Goal: Task Accomplishment & Management: Manage account settings

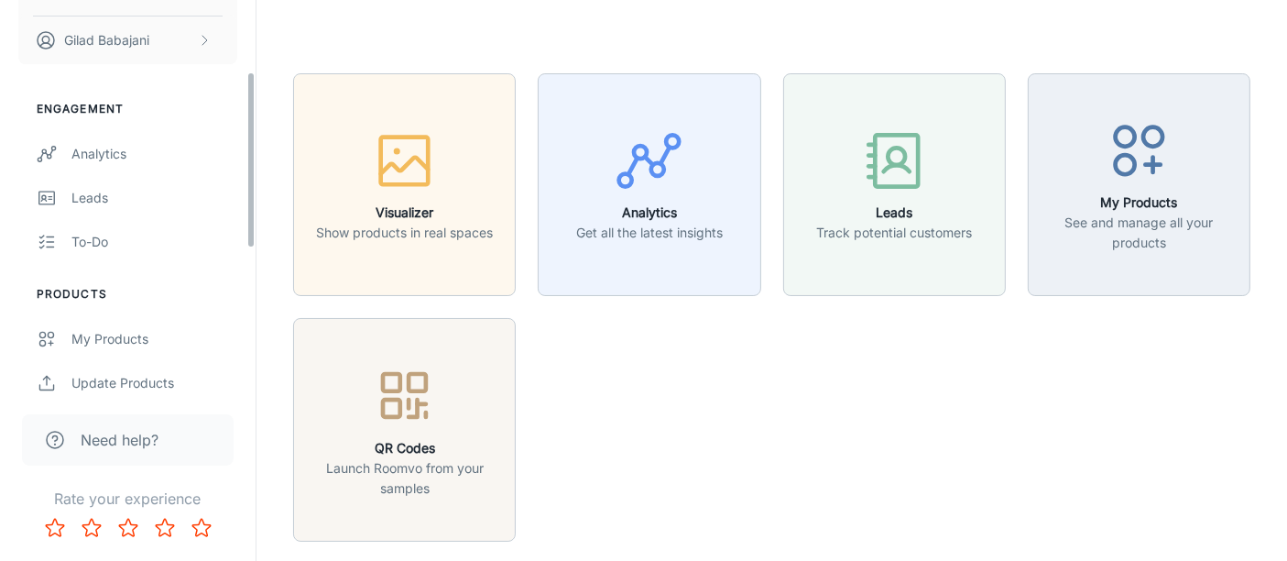
scroll to position [305, 0]
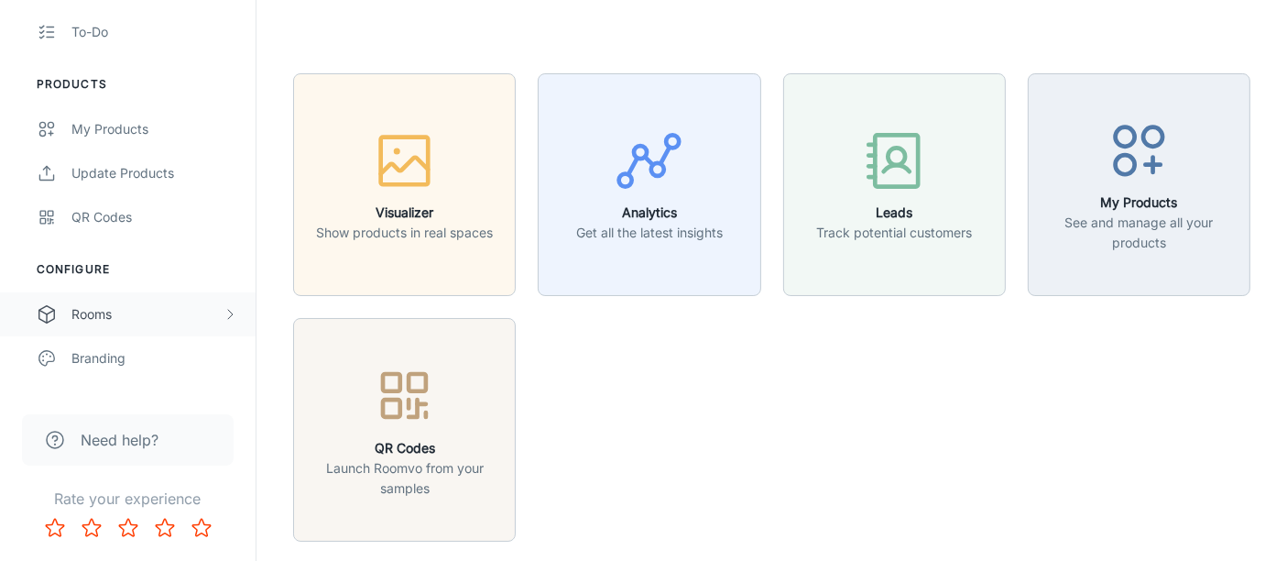
click at [97, 312] on div "Rooms" at bounding box center [146, 314] width 151 height 20
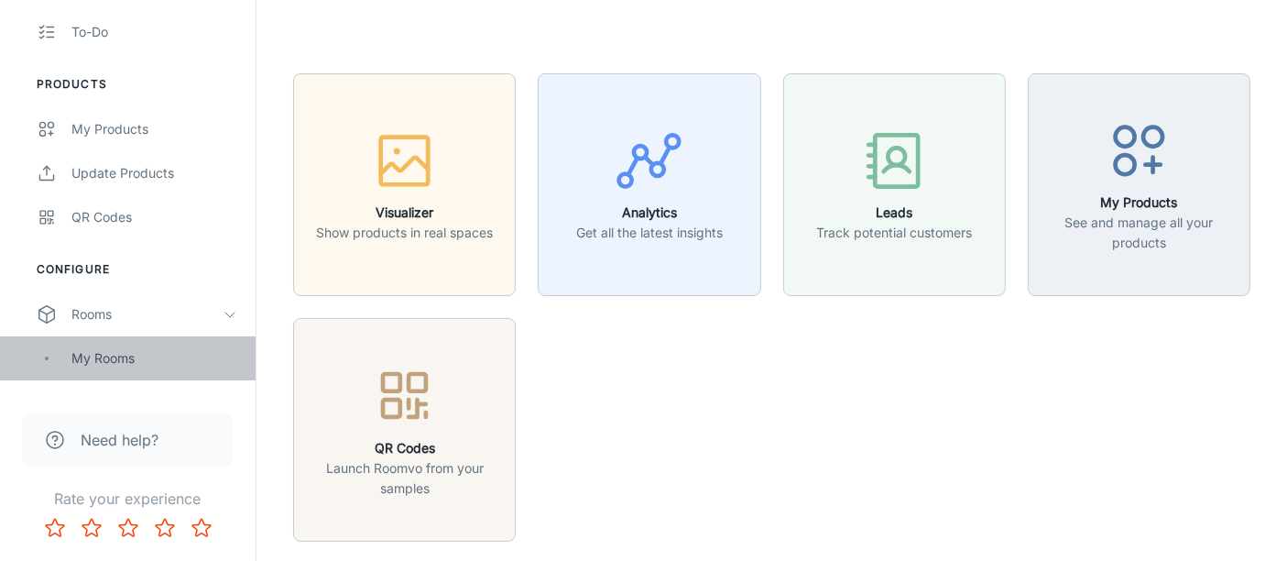
click at [104, 367] on div "My Rooms" at bounding box center [154, 358] width 166 height 20
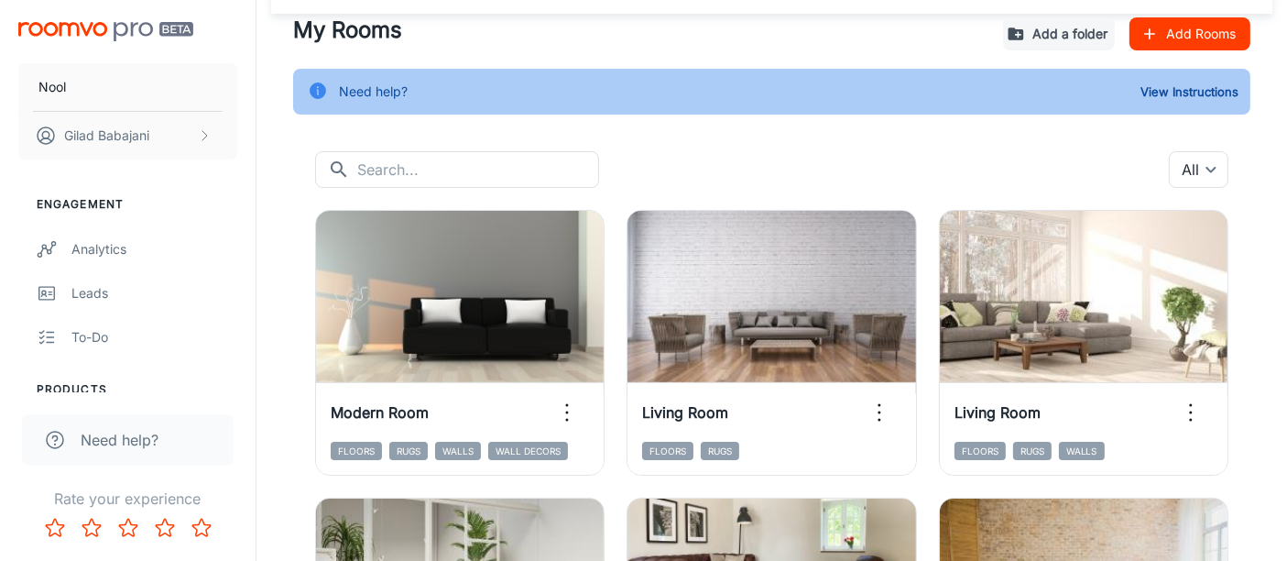
scroll to position [102, 0]
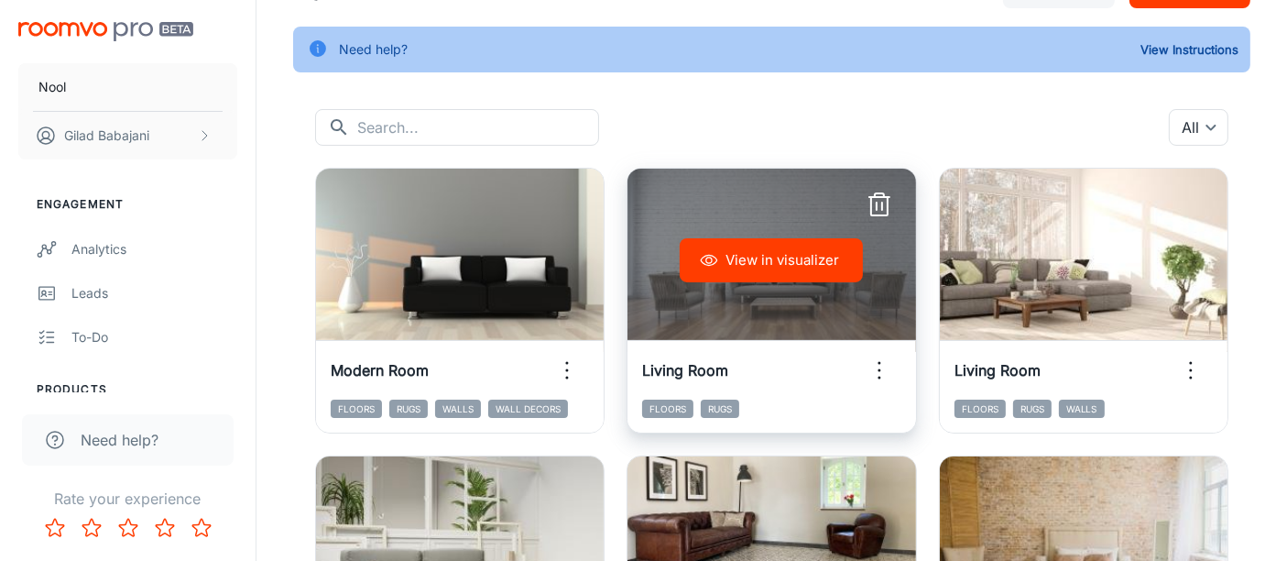
drag, startPoint x: 801, startPoint y: 270, endPoint x: 728, endPoint y: 275, distance: 72.5
click at [728, 275] on button "View in visualizer" at bounding box center [771, 260] width 183 height 44
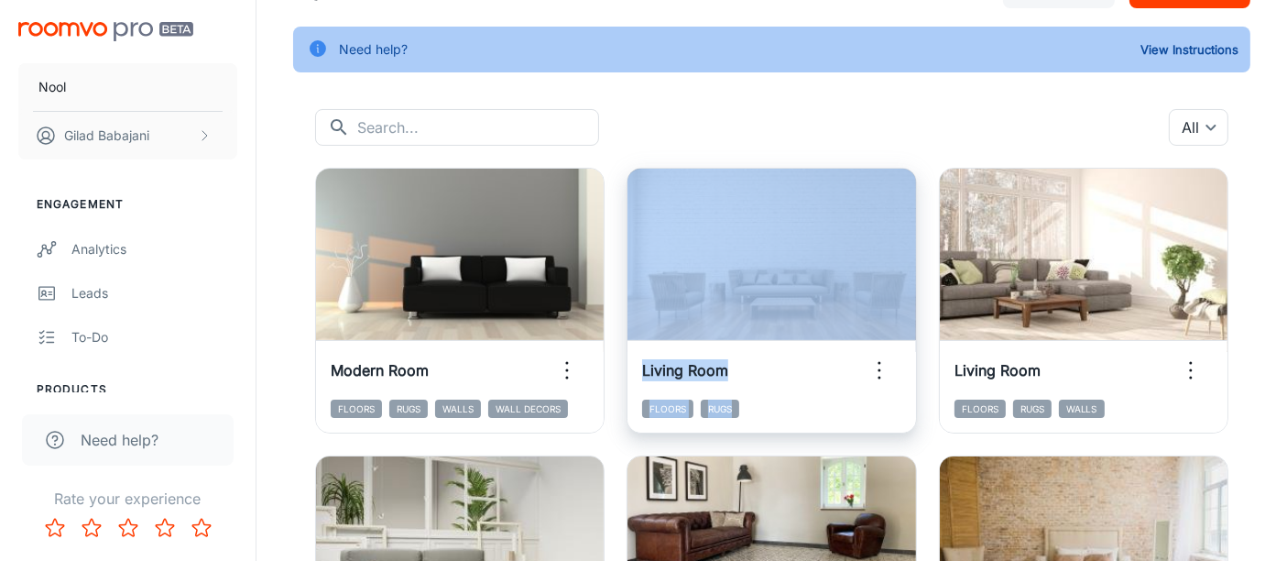
drag, startPoint x: 783, startPoint y: 404, endPoint x: 683, endPoint y: 373, distance: 105.5
click at [623, 367] on div "View in visualizer Living Room Floors Rugs" at bounding box center [761, 290] width 312 height 288
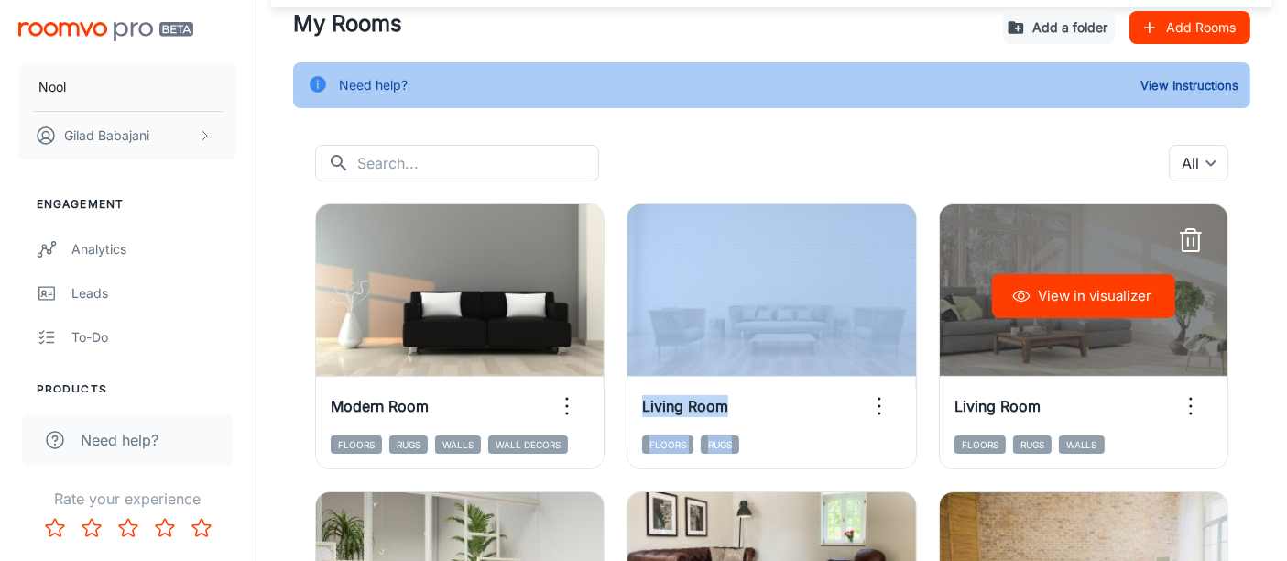
scroll to position [0, 0]
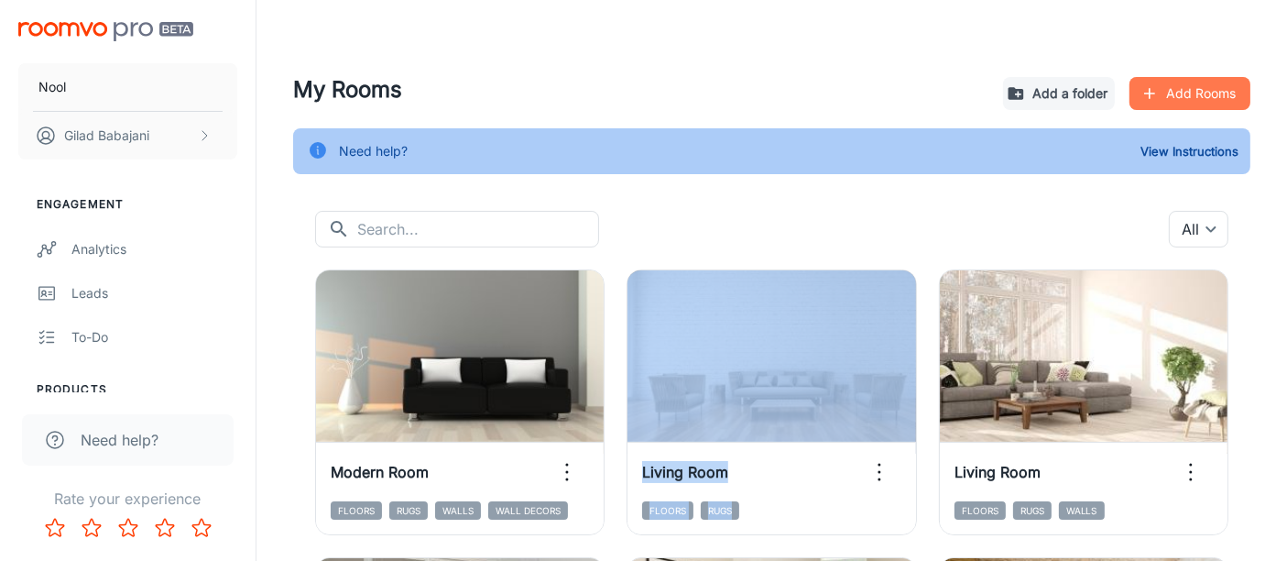
click at [1220, 95] on button "Add Rooms" at bounding box center [1190, 93] width 121 height 33
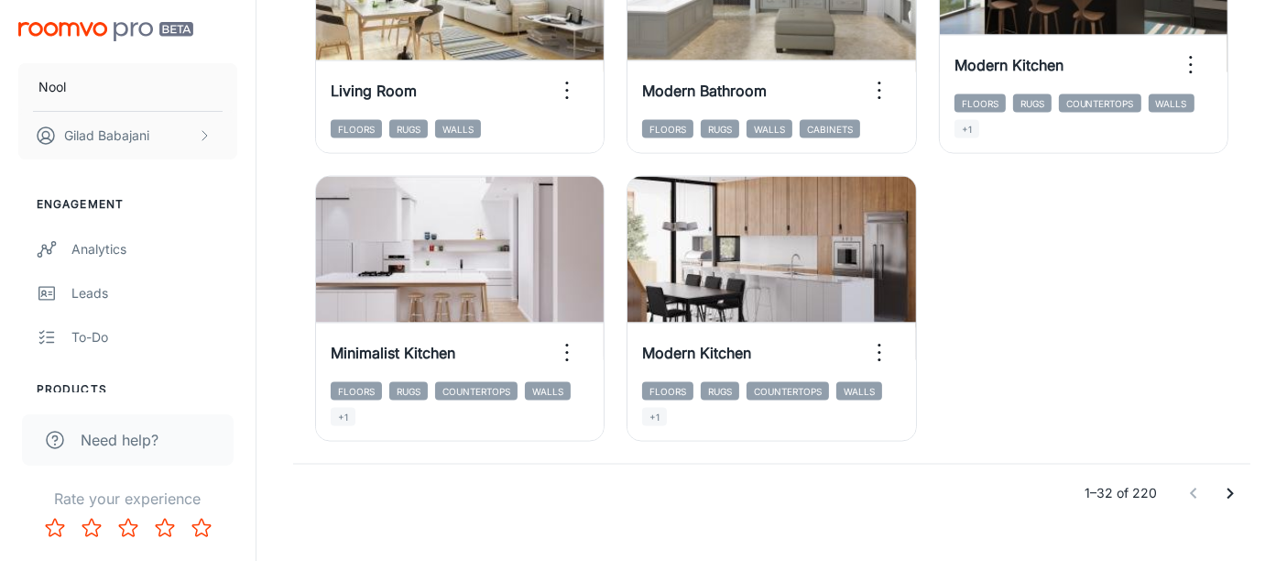
scroll to position [3027, 0]
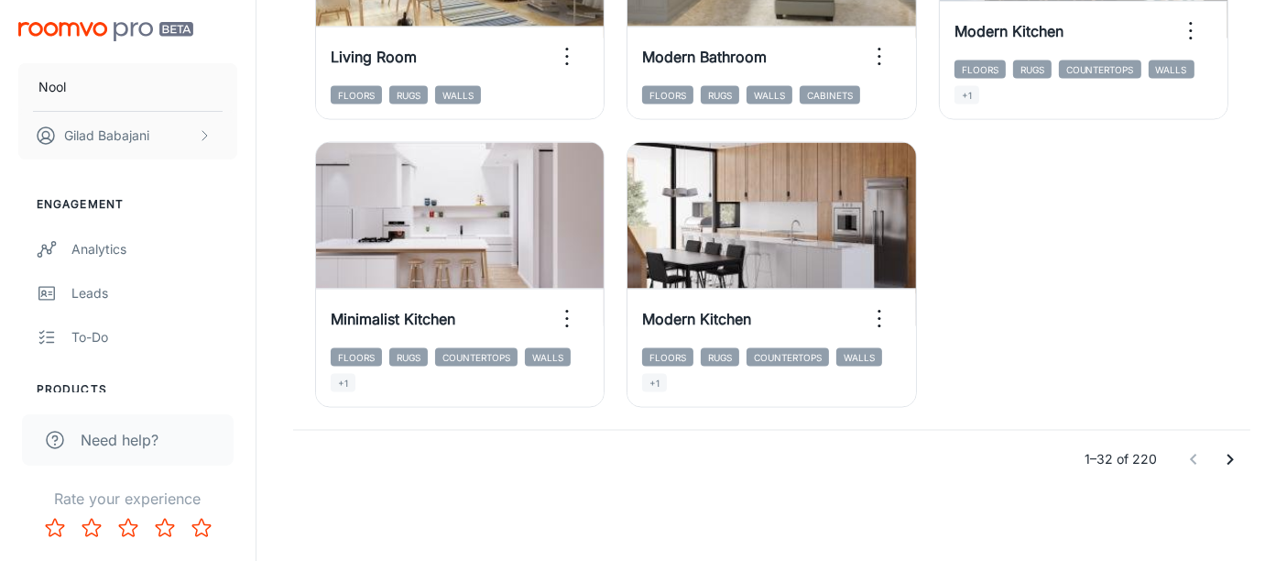
click at [1224, 456] on icon "Go to next page" at bounding box center [1231, 460] width 22 height 22
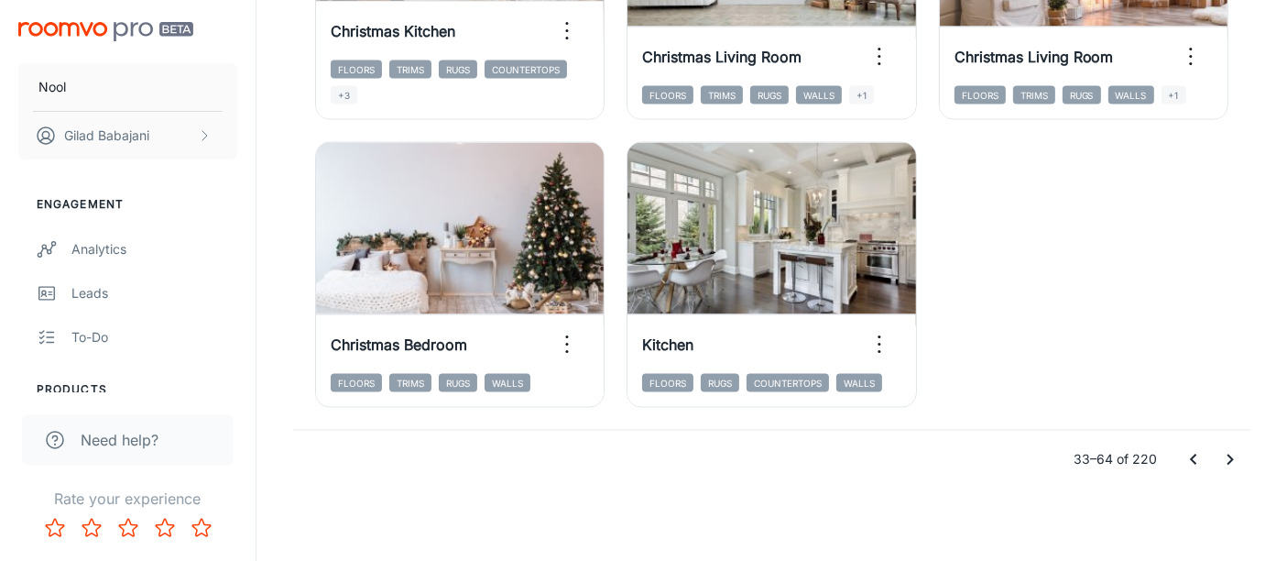
click at [1230, 451] on icon "Go to next page" at bounding box center [1231, 460] width 22 height 22
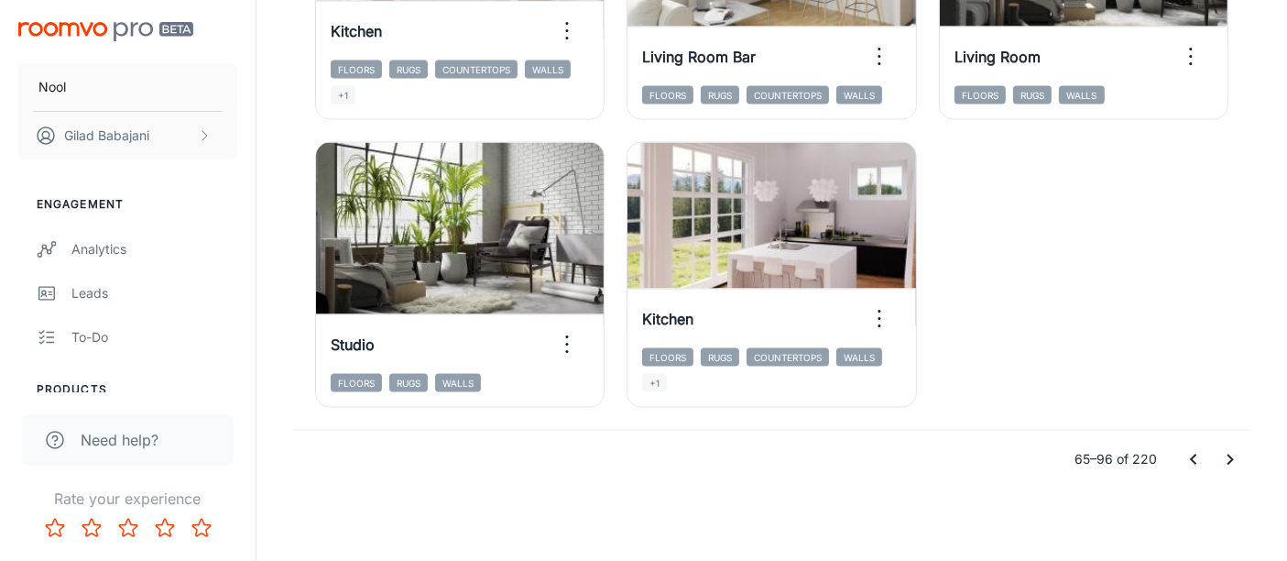
click at [1232, 455] on icon "Go to next page" at bounding box center [1231, 460] width 22 height 22
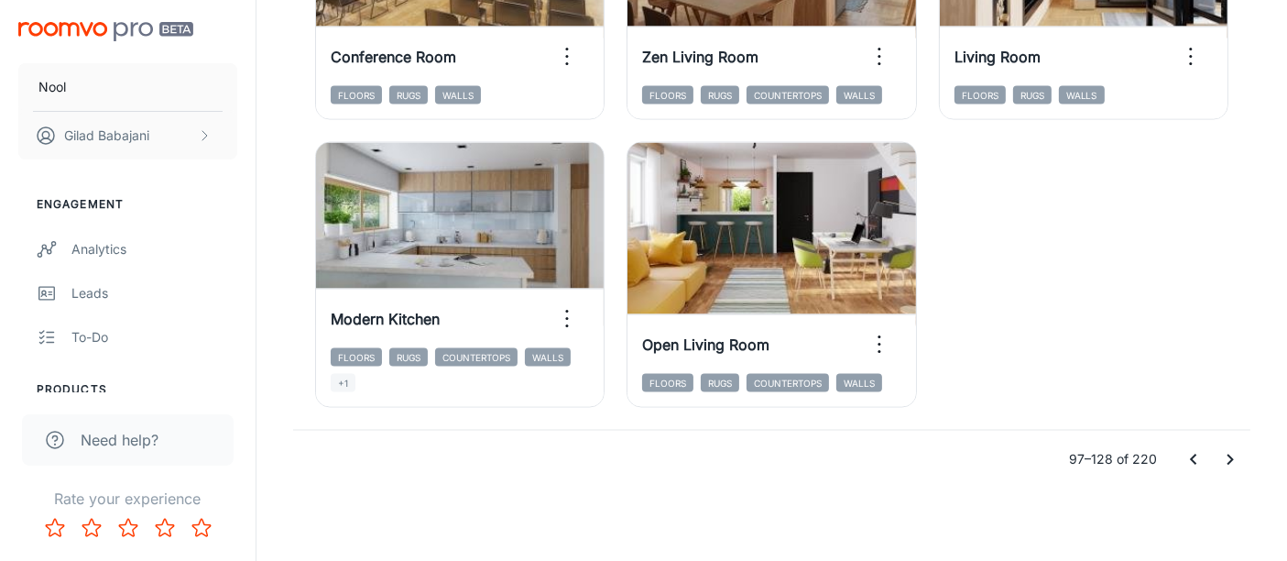
click at [1227, 460] on icon "Go to next page" at bounding box center [1231, 460] width 22 height 22
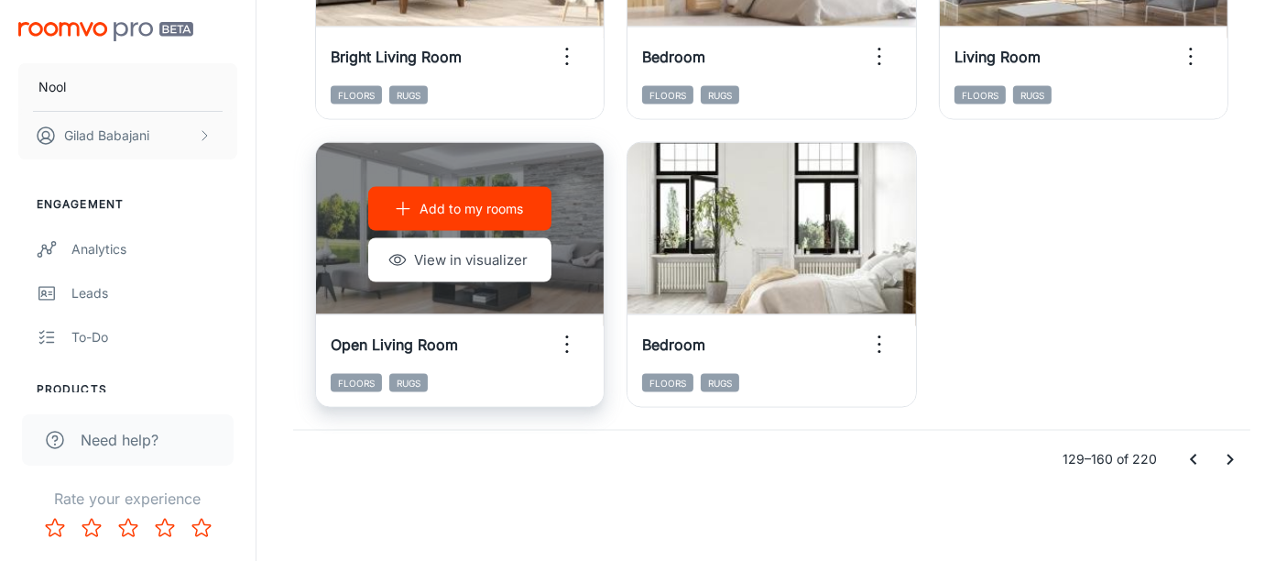
click at [456, 214] on p "Add to my rooms" at bounding box center [472, 209] width 104 height 20
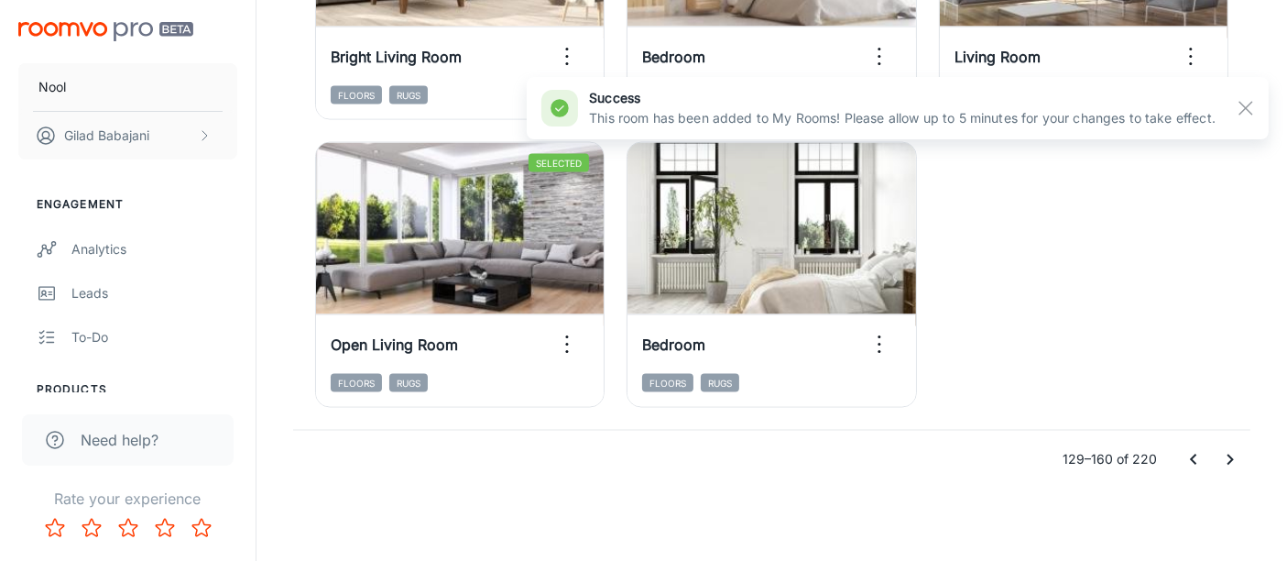
click at [1234, 462] on icon "Go to next page" at bounding box center [1231, 460] width 22 height 22
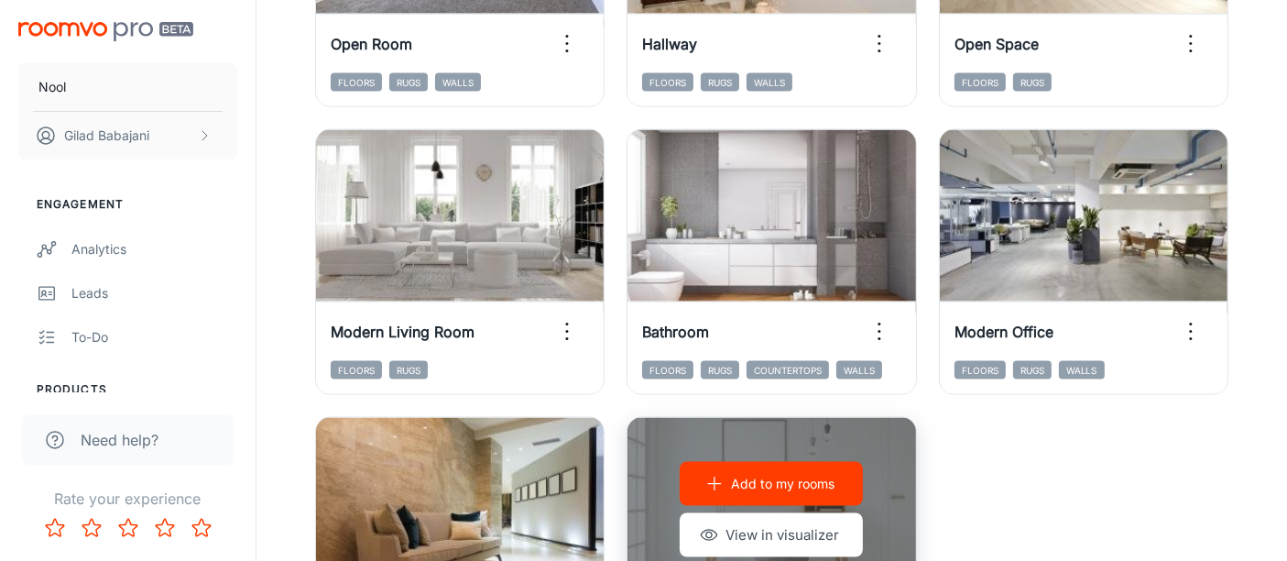
scroll to position [2721, 0]
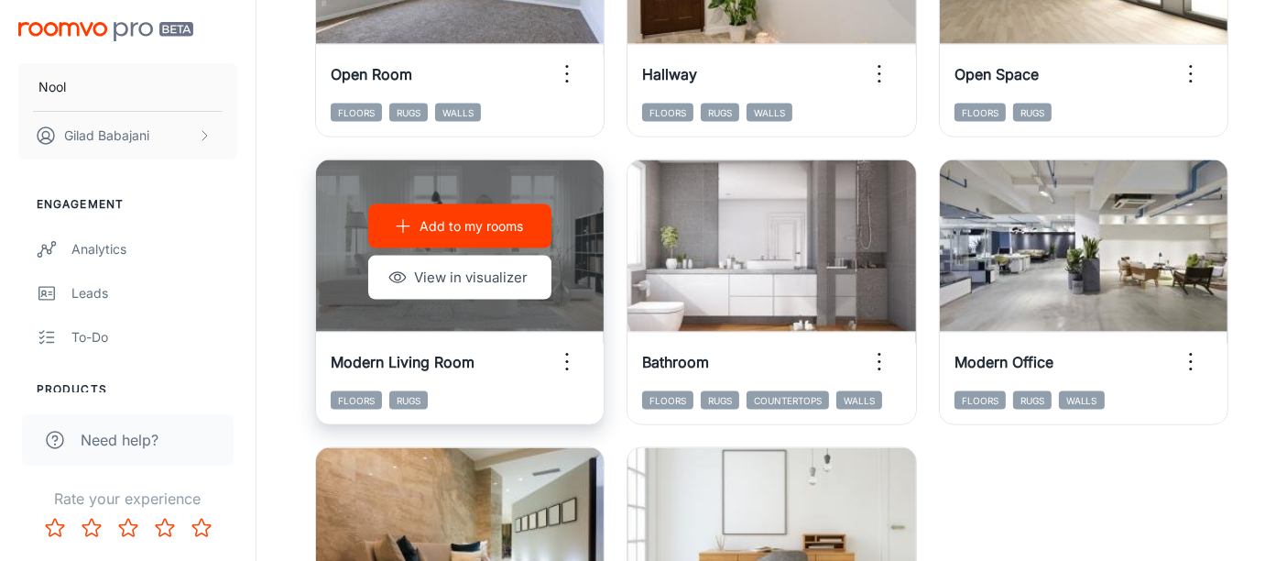
click at [490, 228] on p "Add to my rooms" at bounding box center [472, 226] width 104 height 20
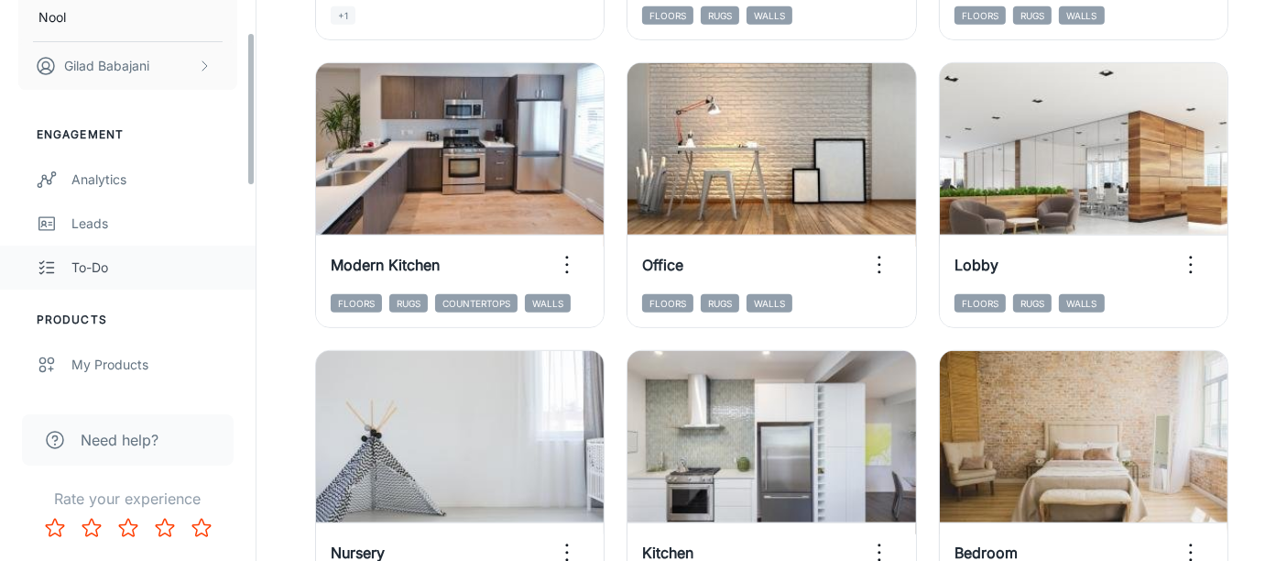
scroll to position [102, 0]
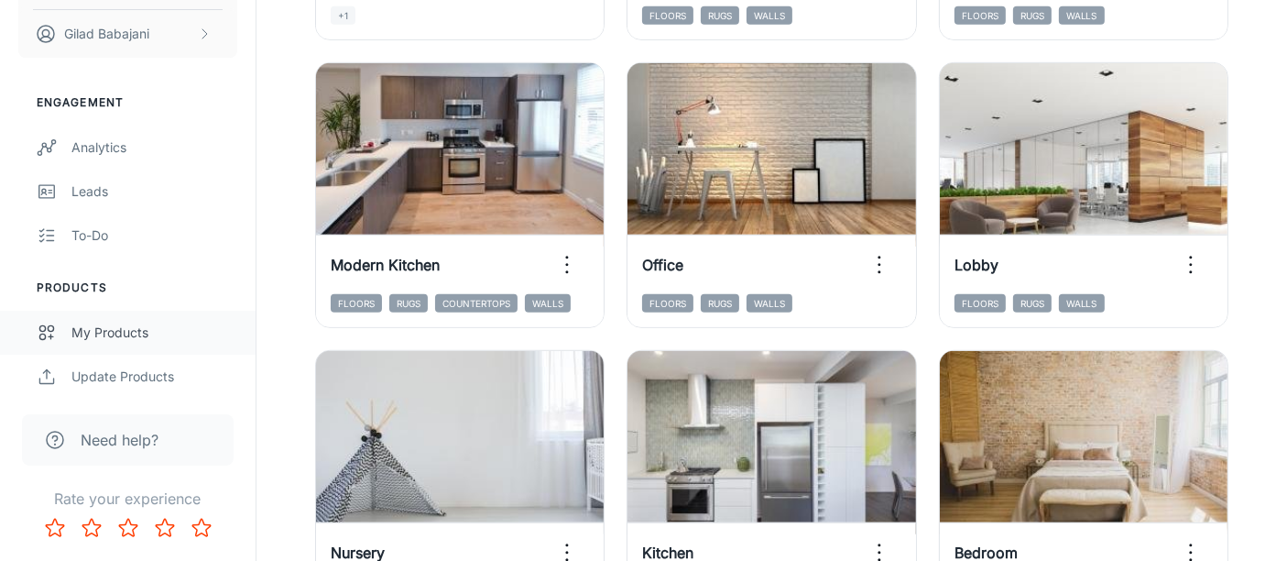
click at [126, 328] on div "My Products" at bounding box center [154, 333] width 166 height 20
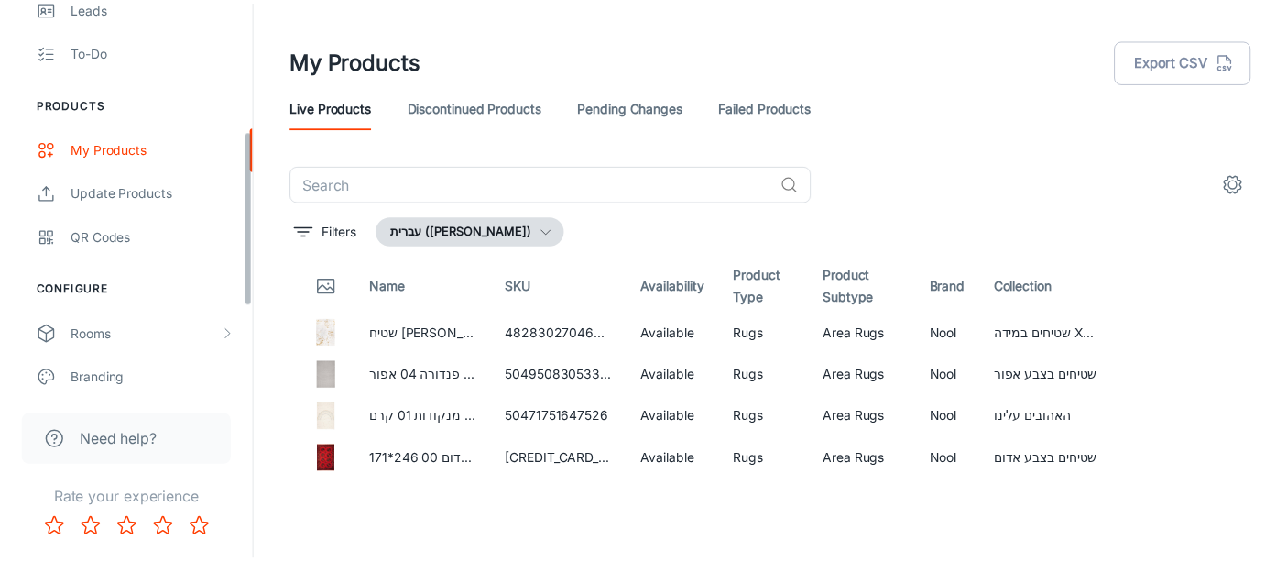
scroll to position [305, 0]
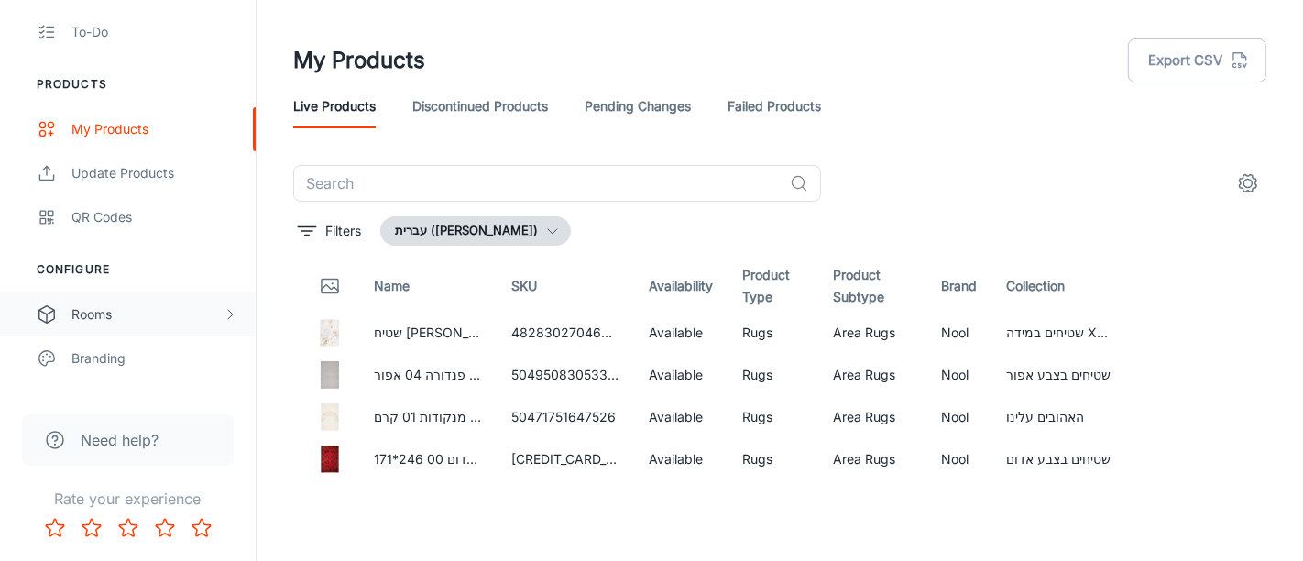
click at [117, 323] on div "Rooms" at bounding box center [146, 314] width 151 height 20
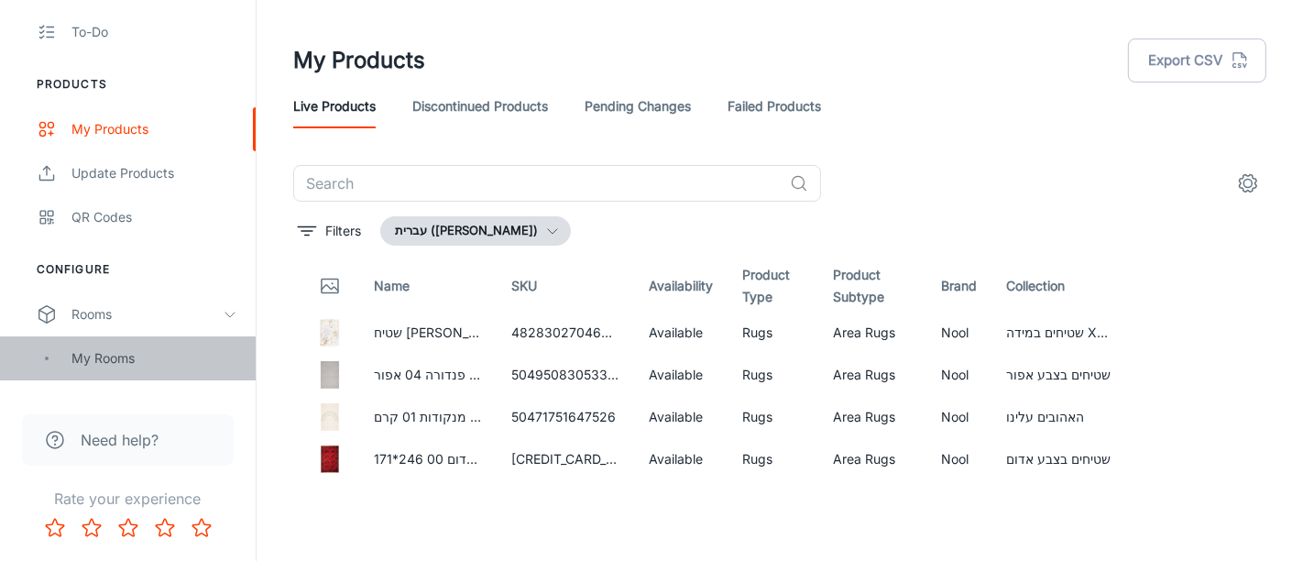
click at [115, 350] on div "My Rooms" at bounding box center [154, 358] width 166 height 20
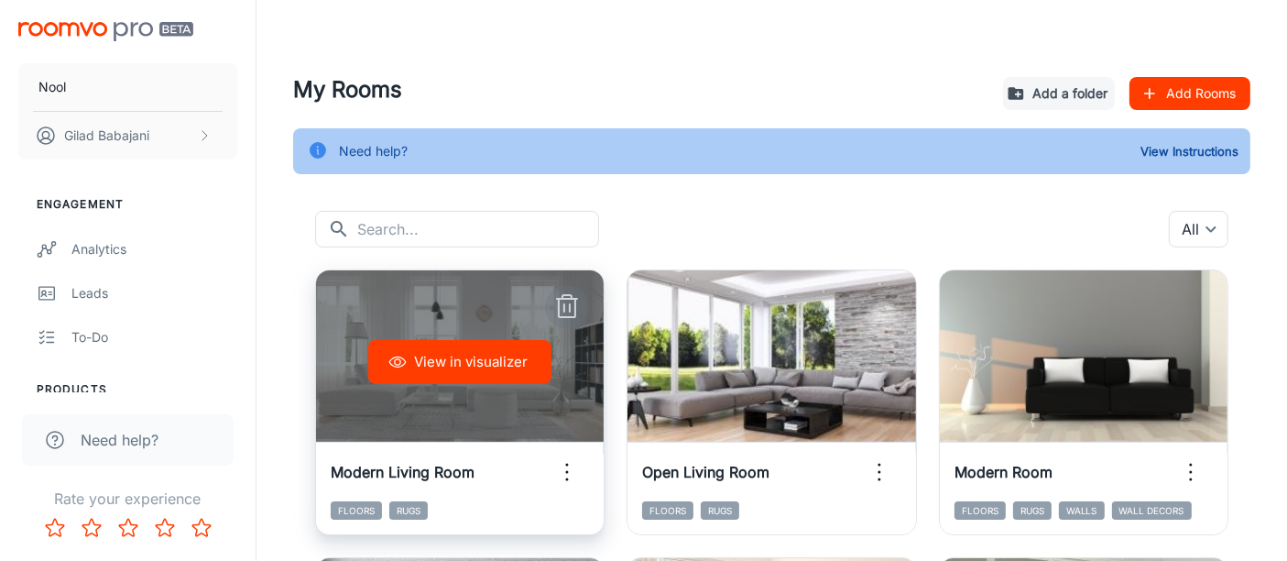
click at [568, 308] on icon "button" at bounding box center [567, 306] width 29 height 29
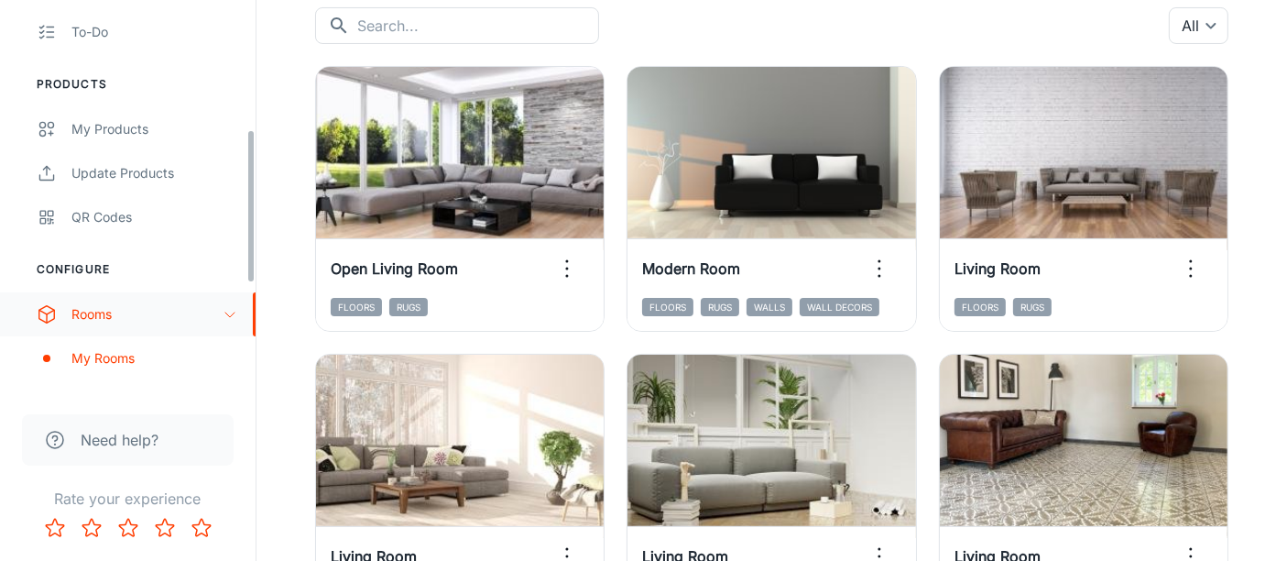
scroll to position [407, 0]
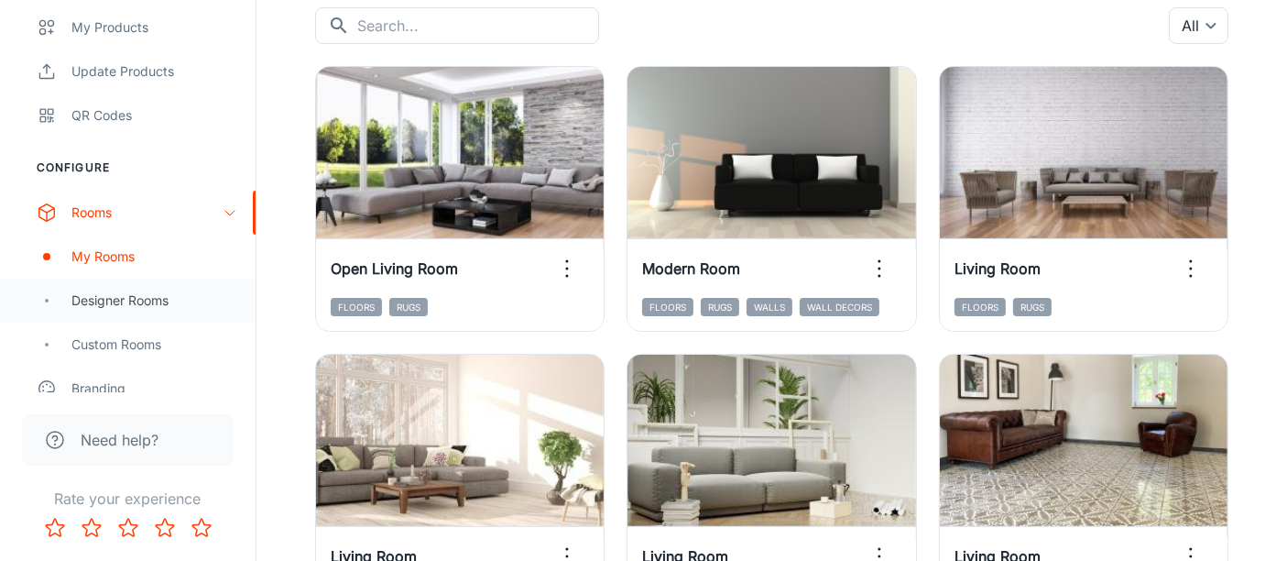
click at [138, 299] on div "Designer Rooms" at bounding box center [154, 300] width 166 height 20
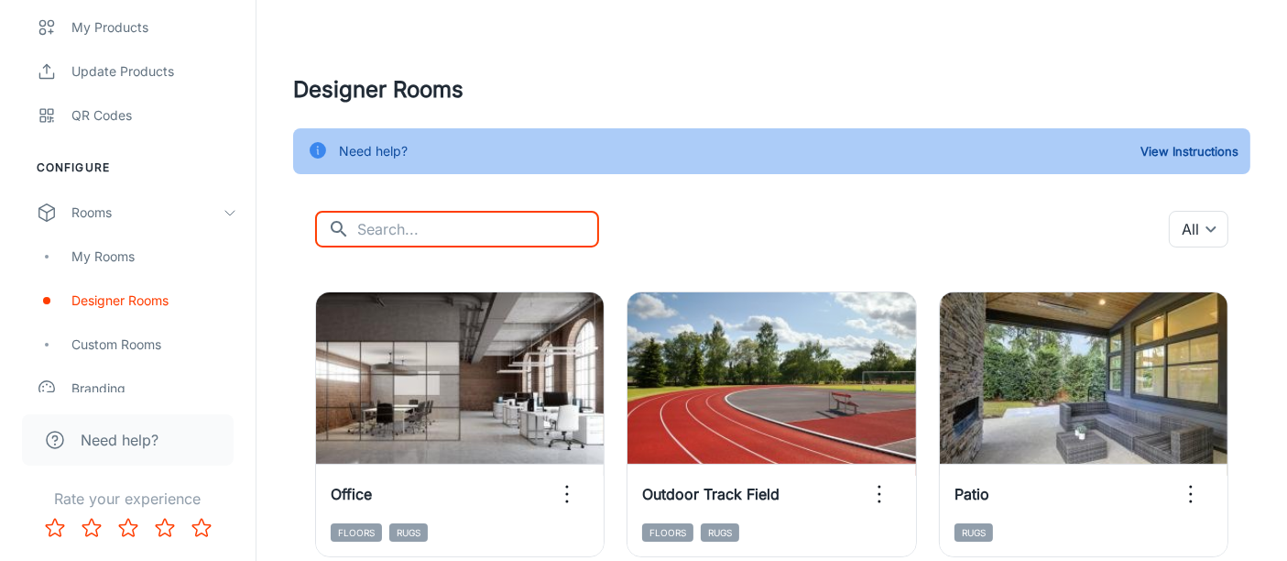
click at [447, 242] on input "text" at bounding box center [478, 229] width 242 height 37
click at [1188, 231] on body "[PERSON_NAME] Engagement Analytics Leads To-do Products My Products Update Prod…" at bounding box center [643, 280] width 1287 height 561
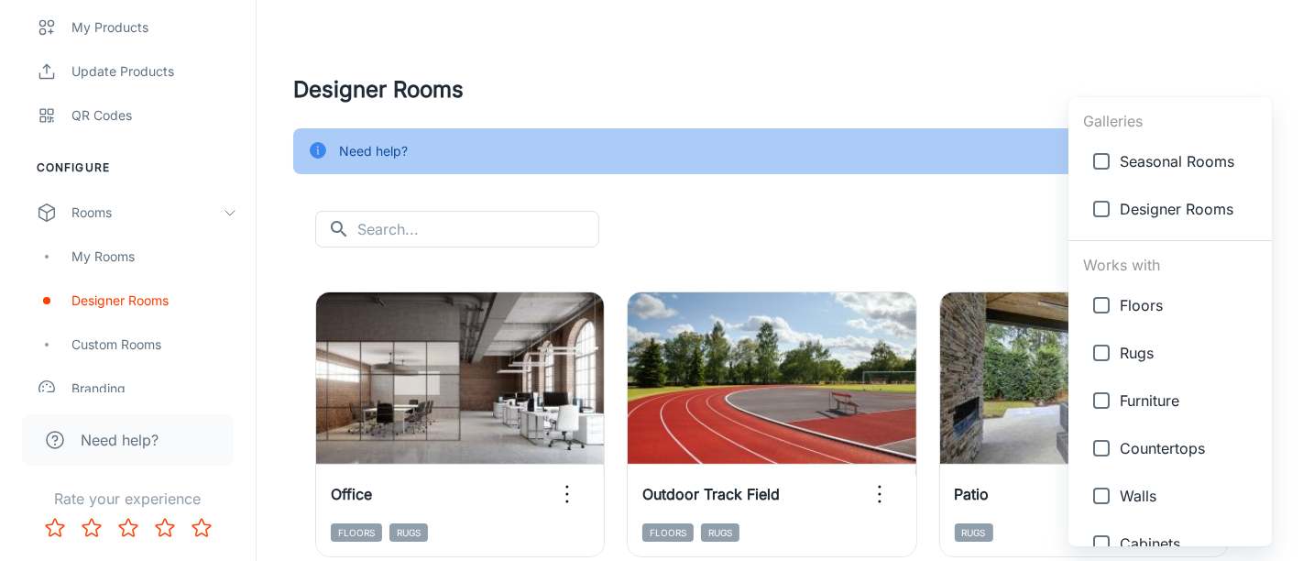
click at [1149, 350] on span "Rugs" at bounding box center [1188, 353] width 137 height 22
type input "{"type":"productType","id":"2"}"
checkbox input "true"
click at [986, 236] on div at bounding box center [651, 280] width 1303 height 561
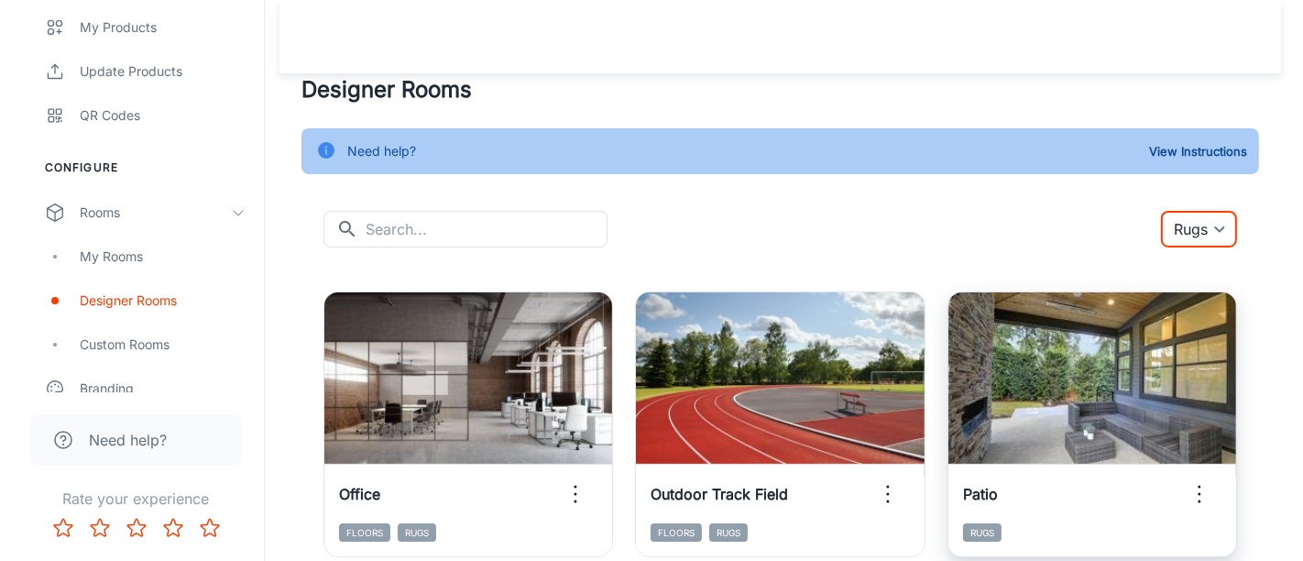
scroll to position [102, 0]
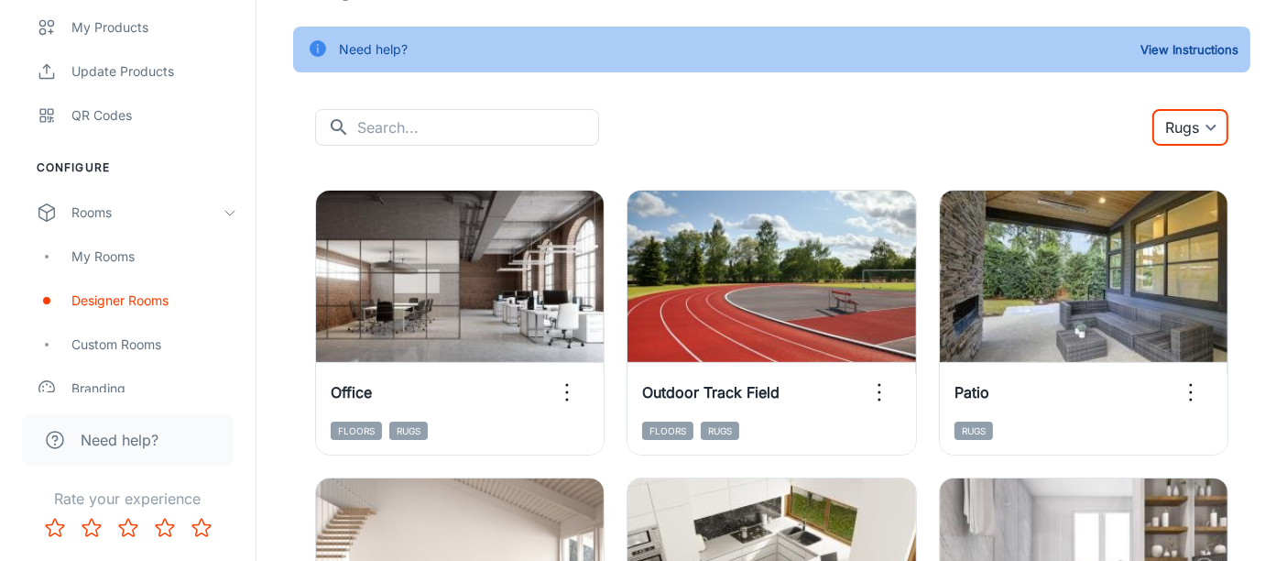
click at [1167, 126] on body "[PERSON_NAME] Engagement Analytics Leads To-do Products My Products Update Prod…" at bounding box center [643, 178] width 1287 height 561
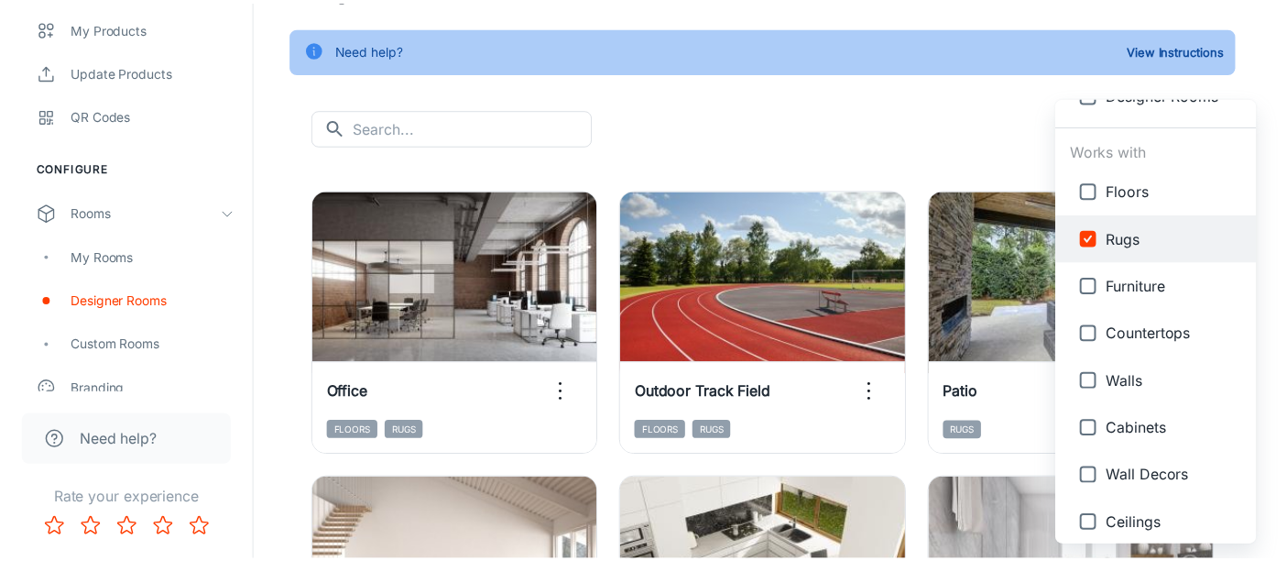
scroll to position [0, 0]
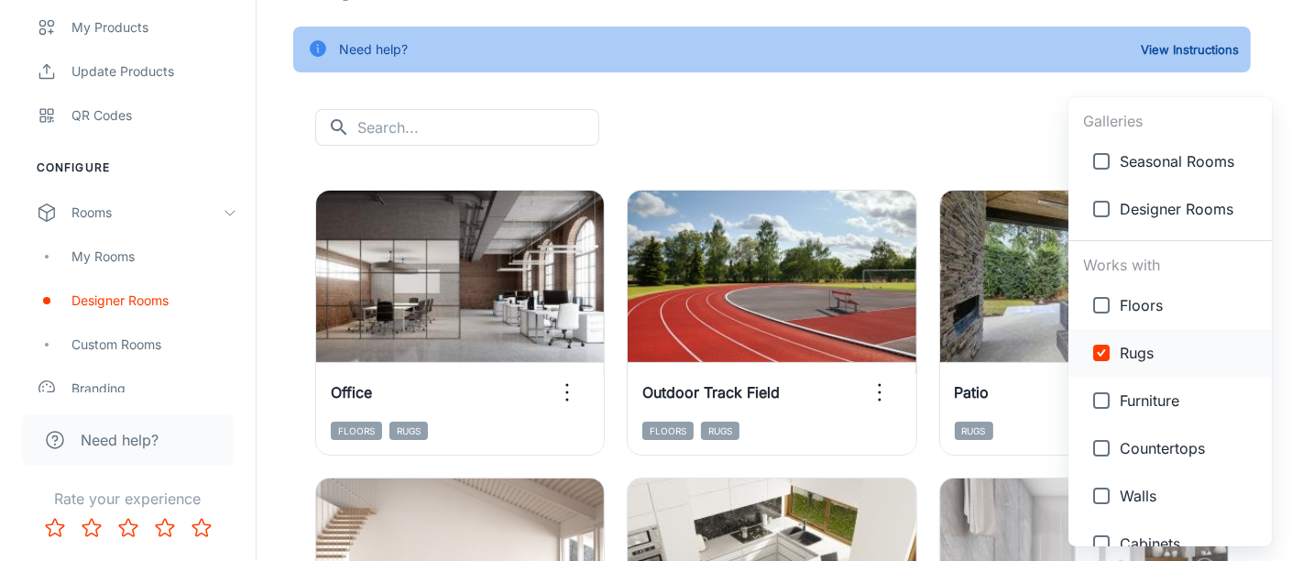
click at [1138, 347] on span "Rugs" at bounding box center [1188, 353] width 137 height 22
click at [1102, 352] on input "checkbox" at bounding box center [1101, 352] width 37 height 37
checkbox input "true"
type input "{"type":"productType","id":"2"}"
click at [377, 126] on div at bounding box center [651, 280] width 1303 height 561
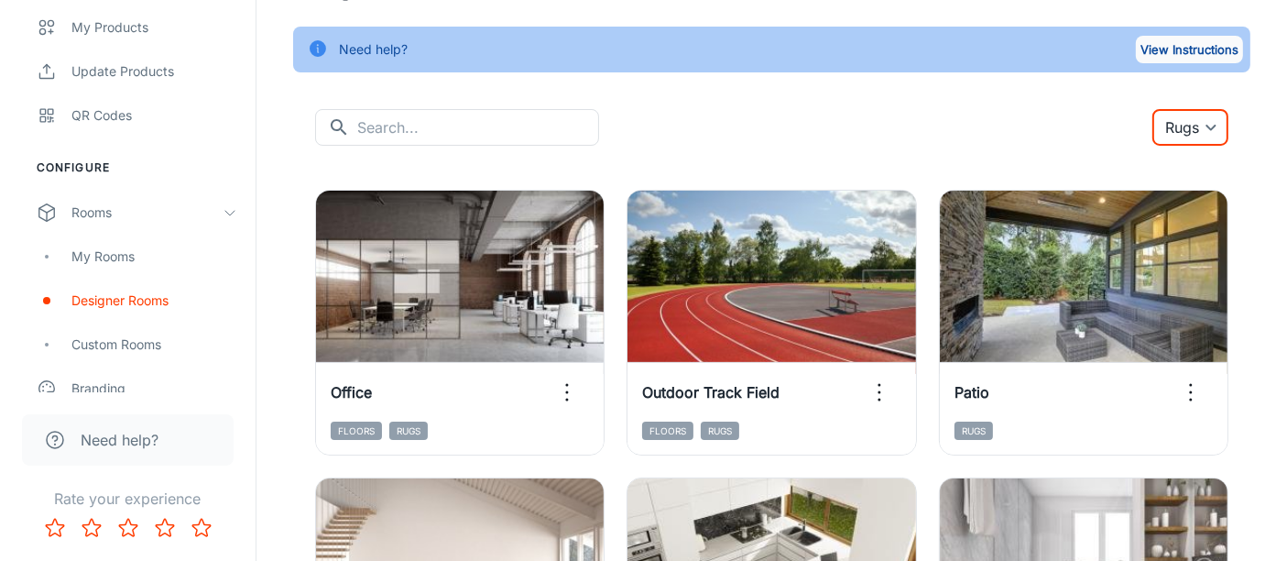
click at [1177, 36] on button "View Instructions" at bounding box center [1189, 49] width 107 height 27
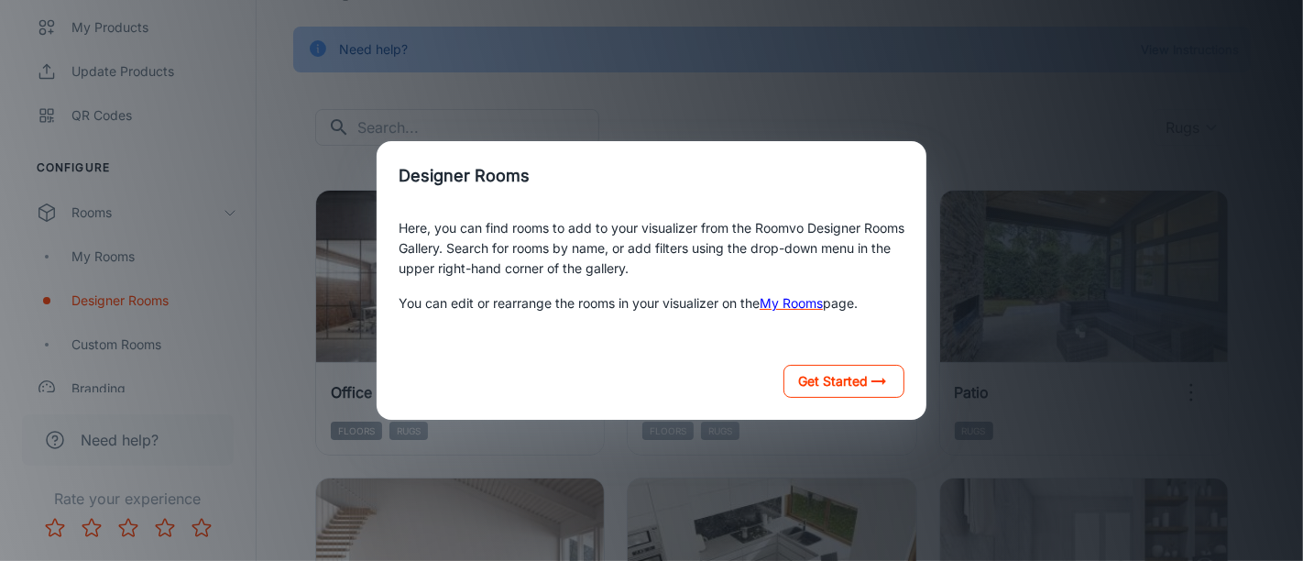
click at [866, 388] on button "Get Started" at bounding box center [843, 381] width 121 height 33
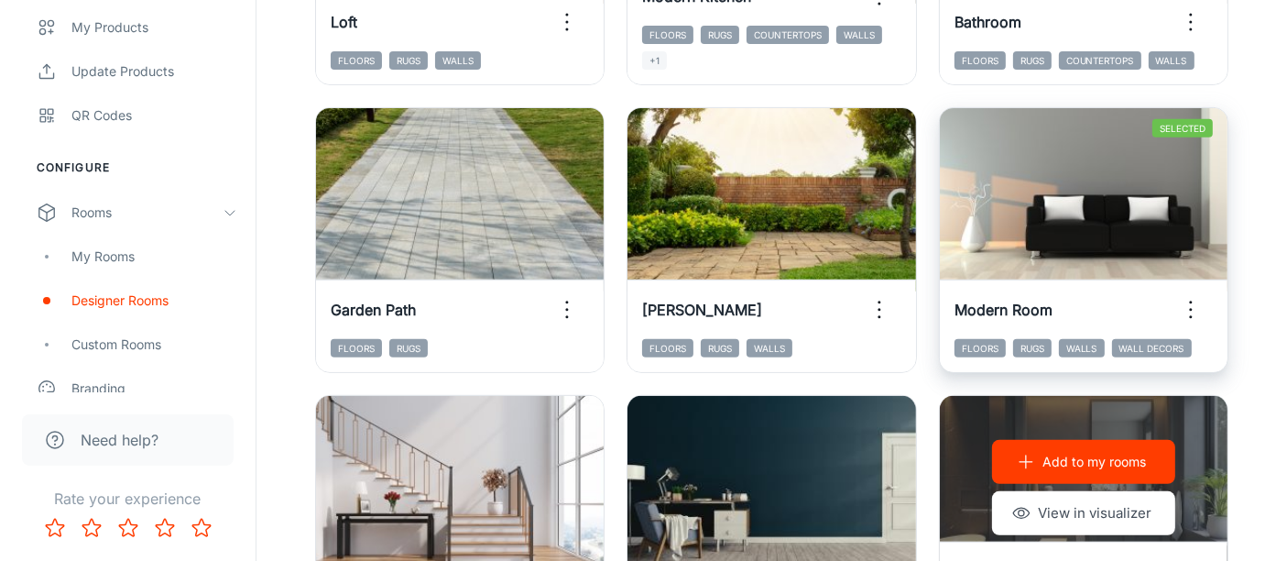
scroll to position [712, 0]
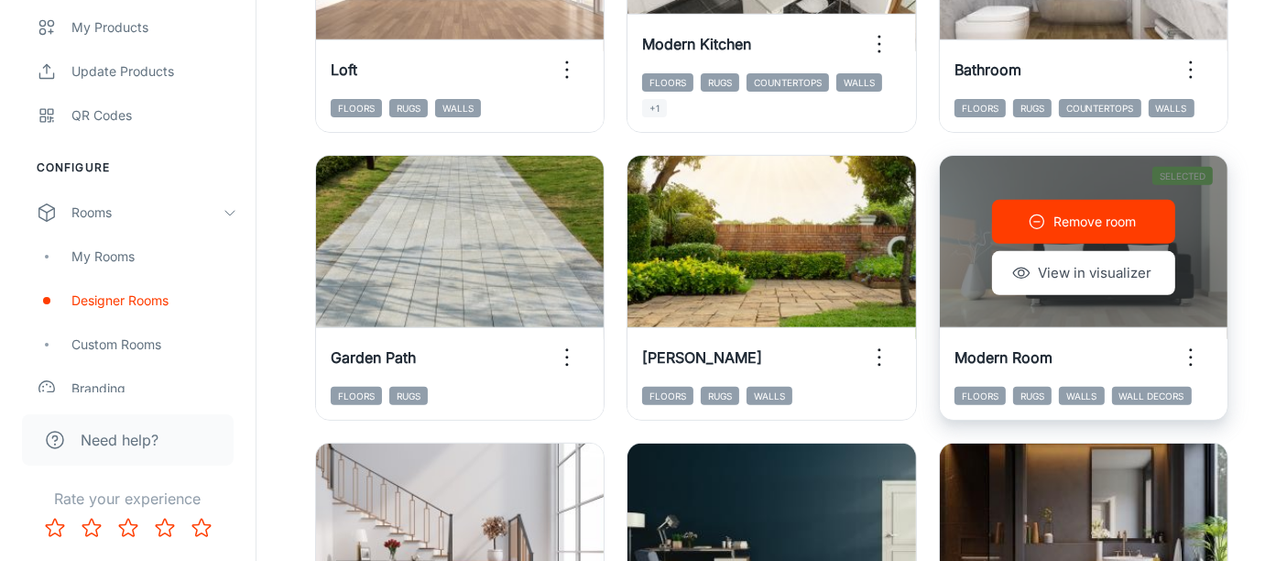
click at [1196, 351] on icon "button" at bounding box center [1191, 357] width 29 height 29
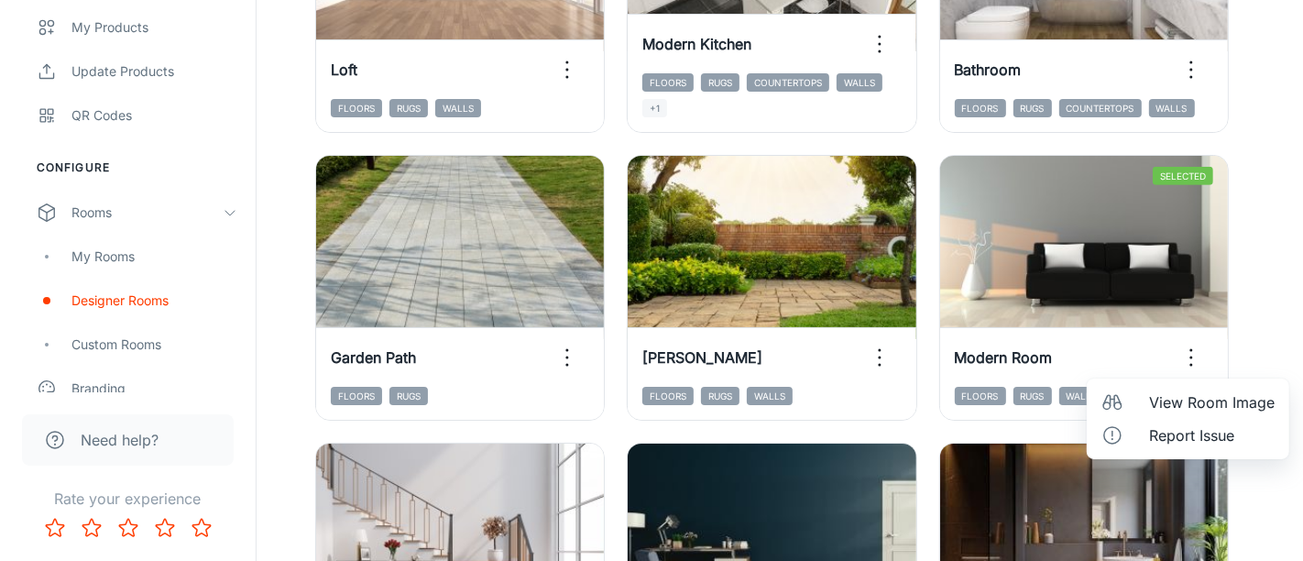
click at [1196, 400] on span "View Room Image" at bounding box center [1212, 402] width 126 height 22
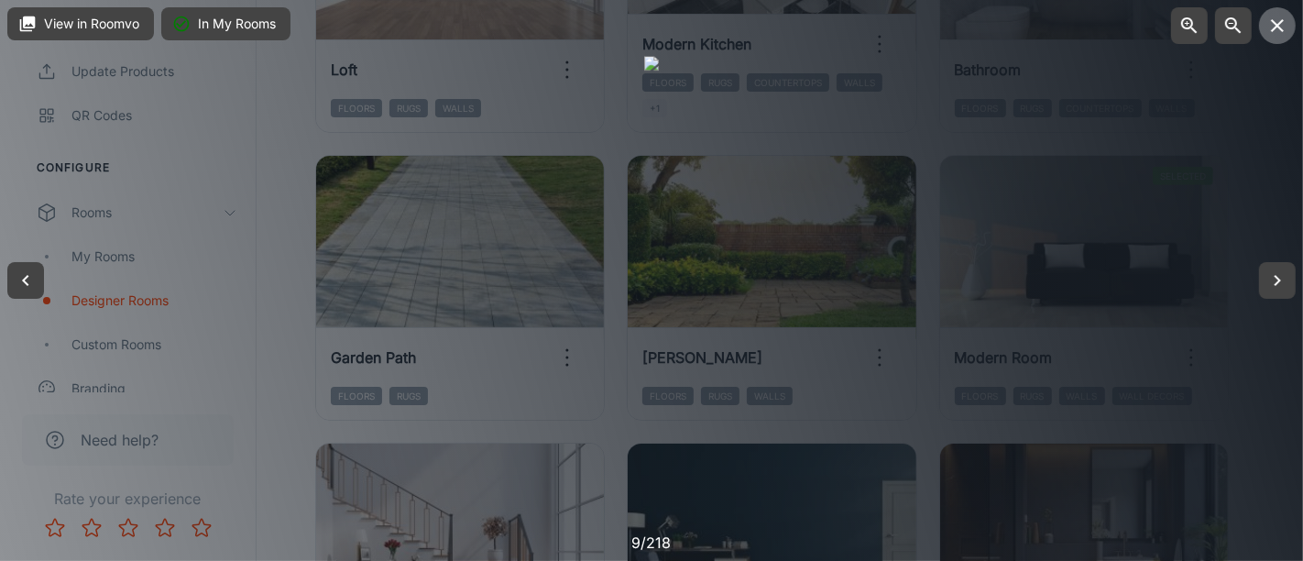
click at [1270, 42] on button "button" at bounding box center [1277, 25] width 37 height 37
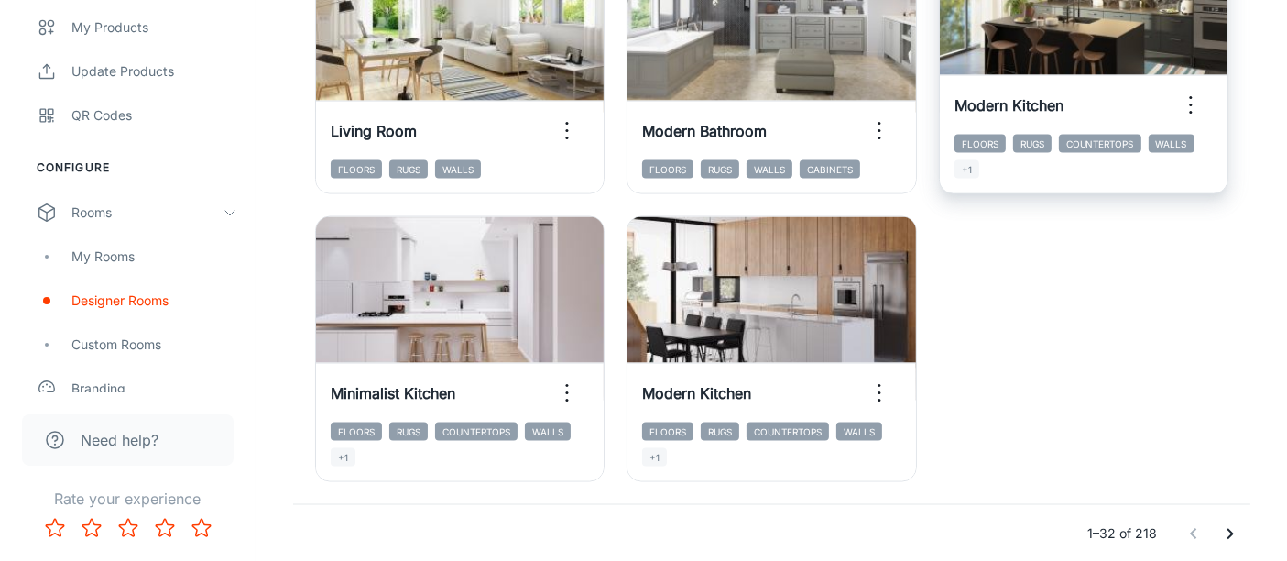
scroll to position [3027, 0]
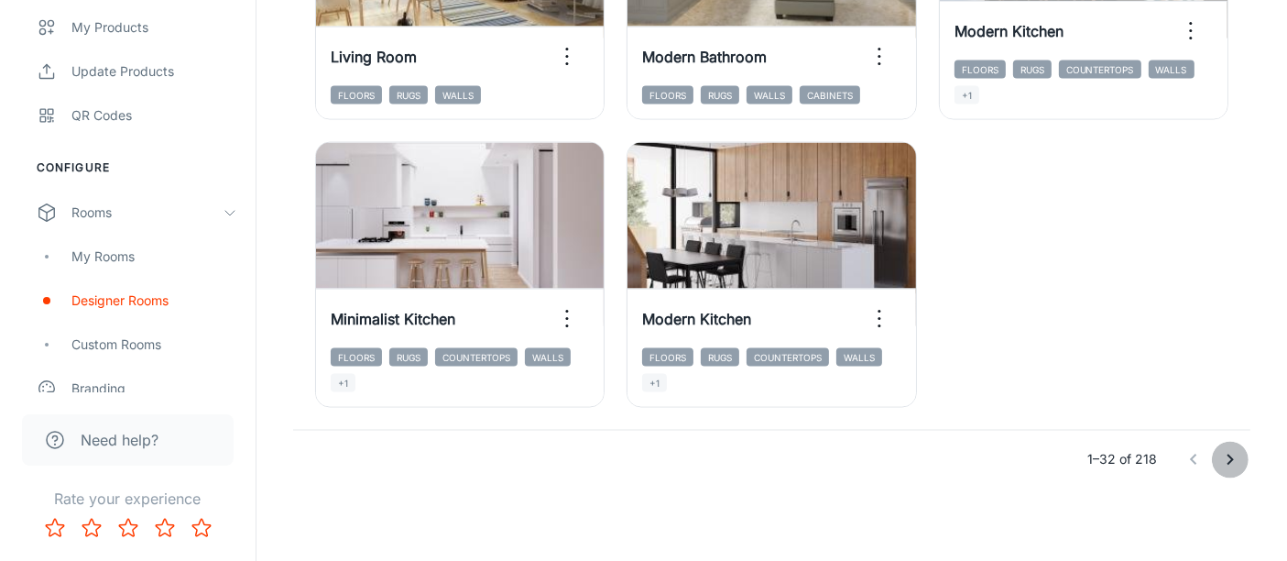
click at [1231, 454] on icon "Go to next page" at bounding box center [1231, 460] width 22 height 22
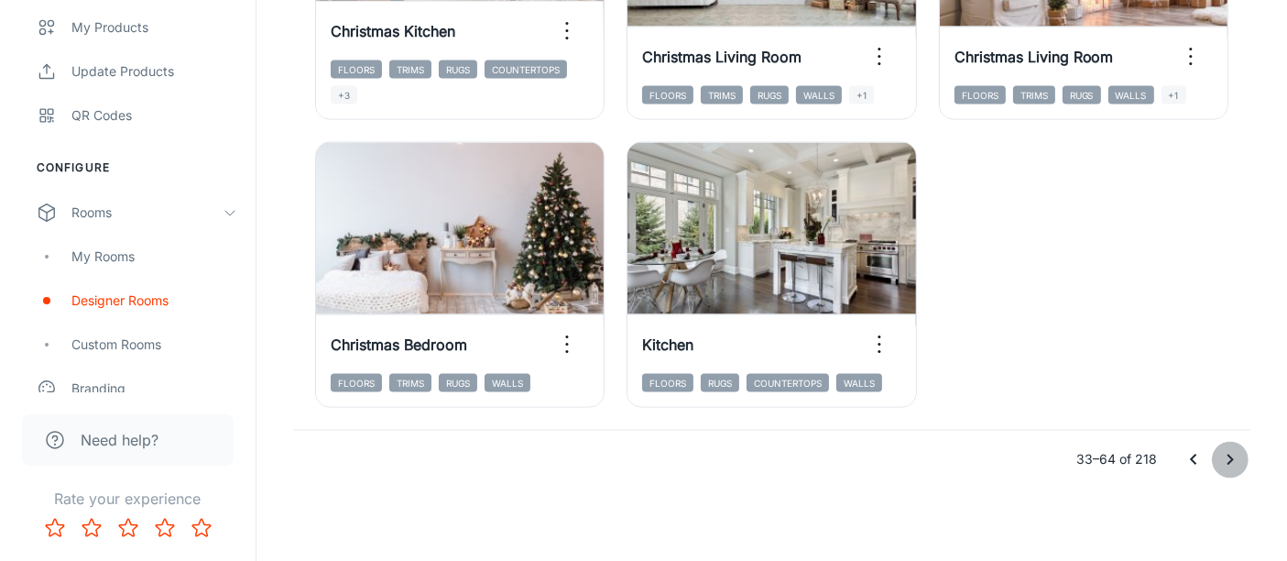
click at [1231, 454] on icon "Go to next page" at bounding box center [1231, 460] width 22 height 22
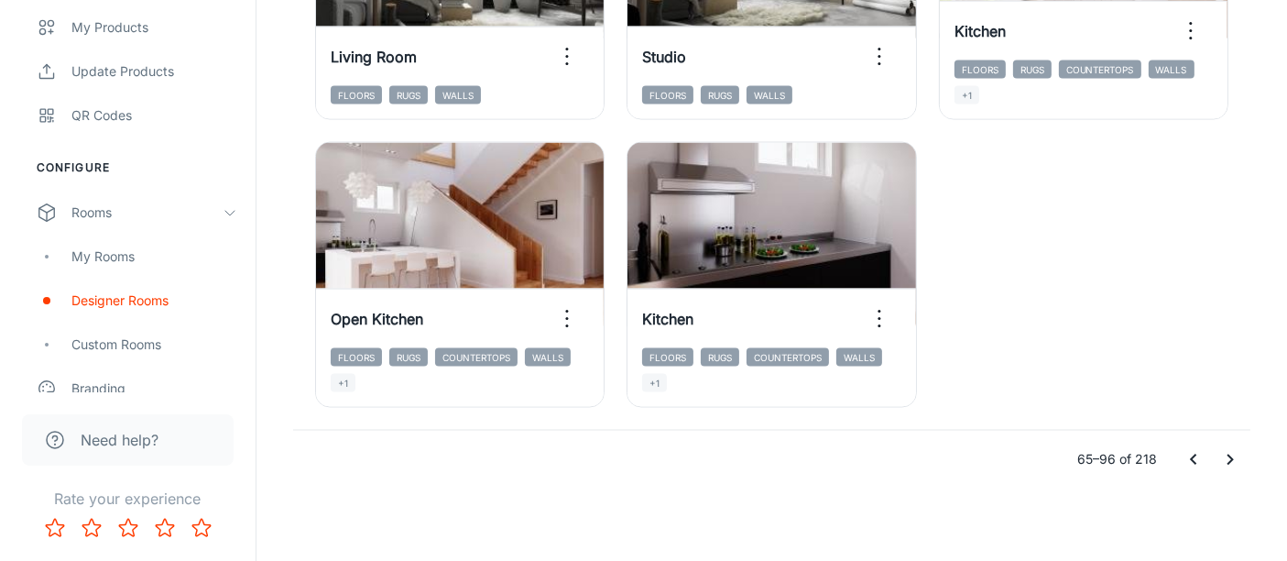
click at [1231, 454] on icon "Go to next page" at bounding box center [1231, 460] width 22 height 22
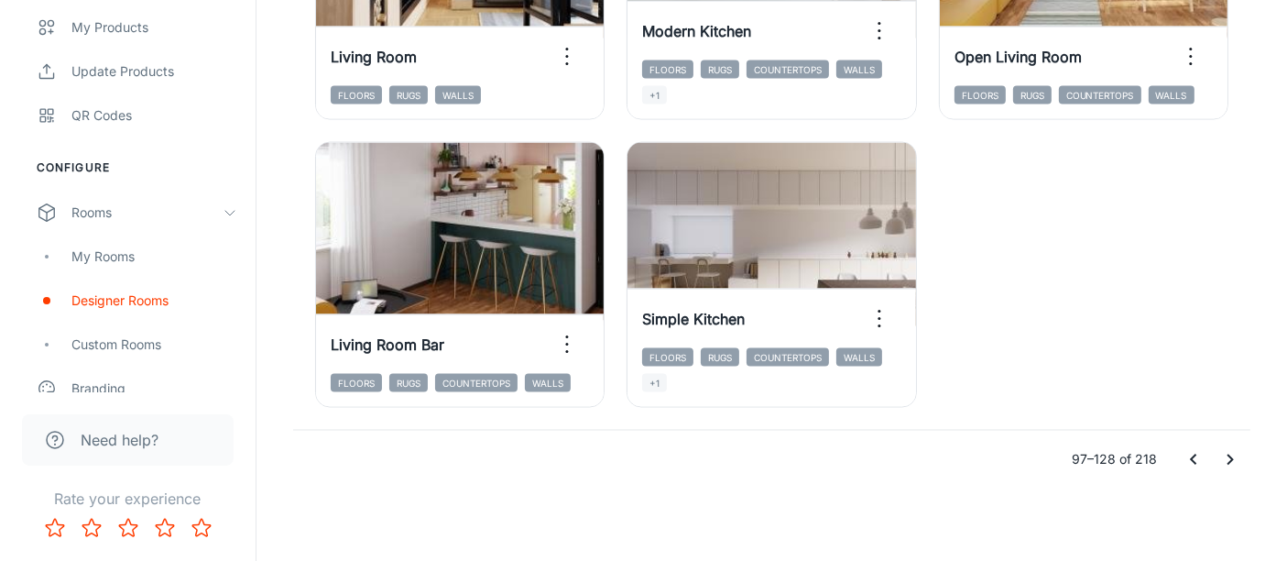
click at [1225, 456] on icon "Go to next page" at bounding box center [1231, 460] width 22 height 22
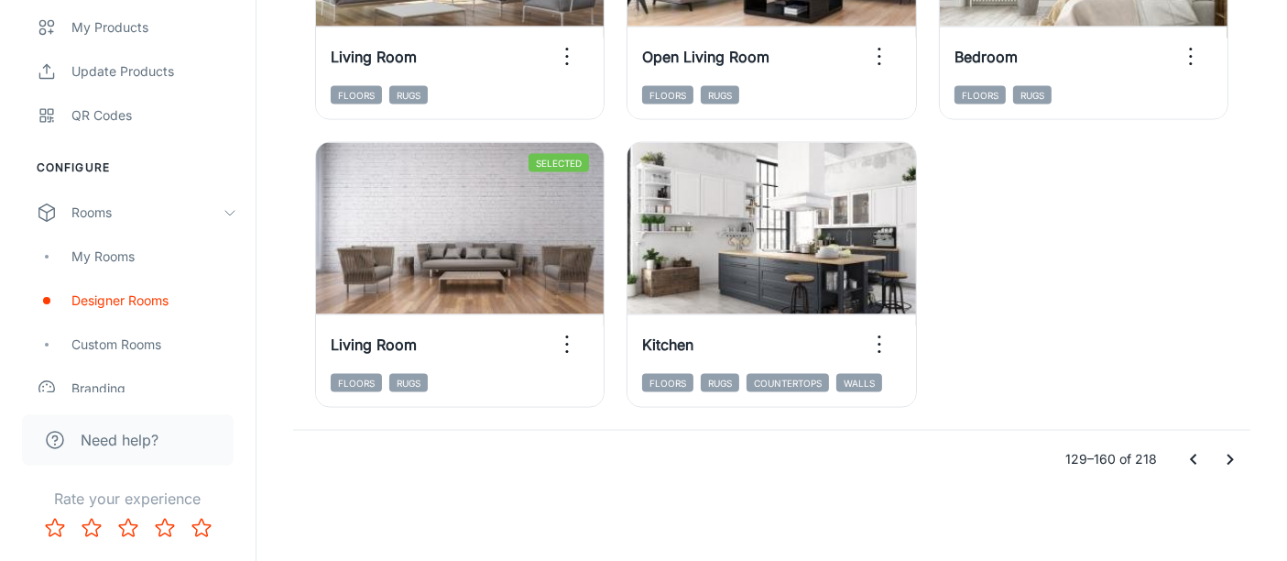
click at [1236, 463] on icon "Go to next page" at bounding box center [1231, 460] width 22 height 22
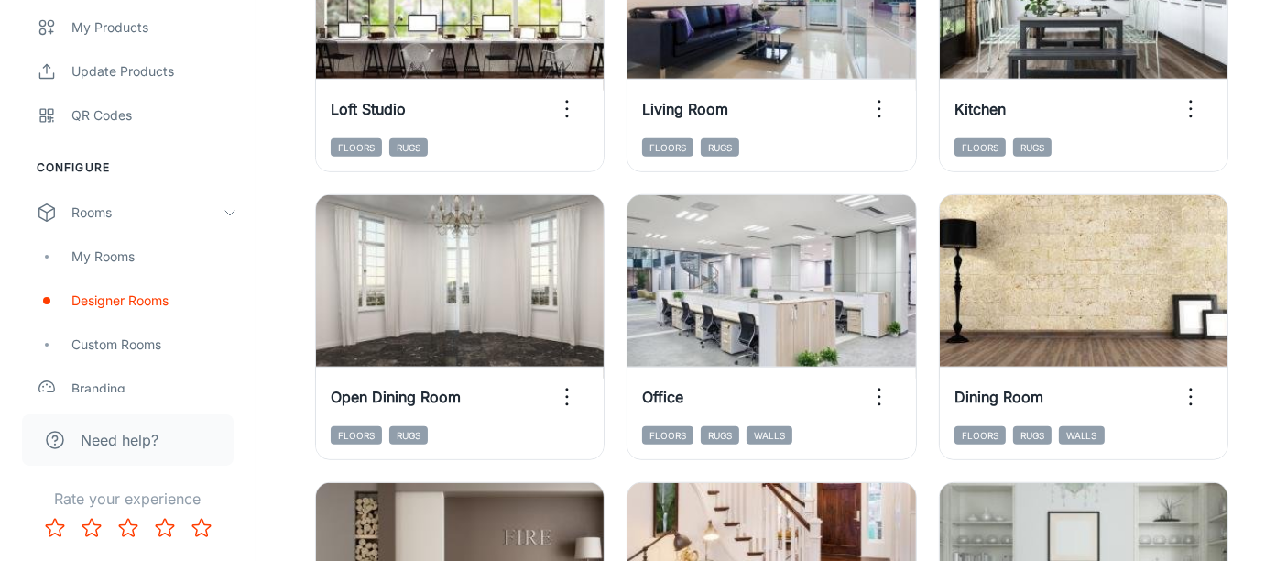
scroll to position [1230, 0]
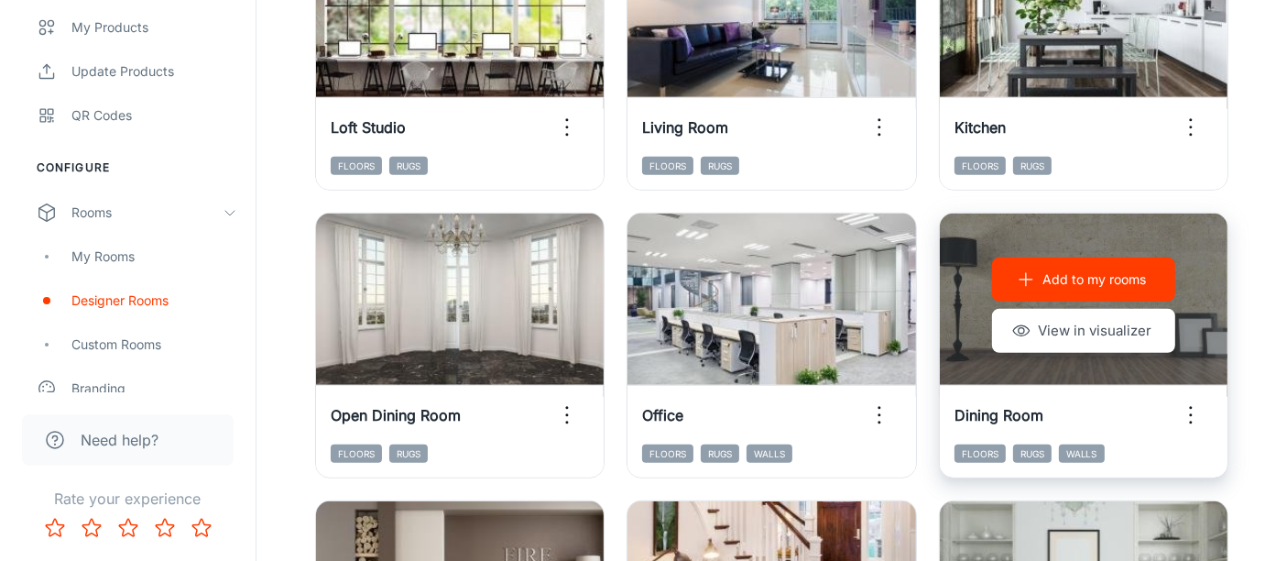
click at [1079, 276] on p "Add to my rooms" at bounding box center [1095, 279] width 104 height 20
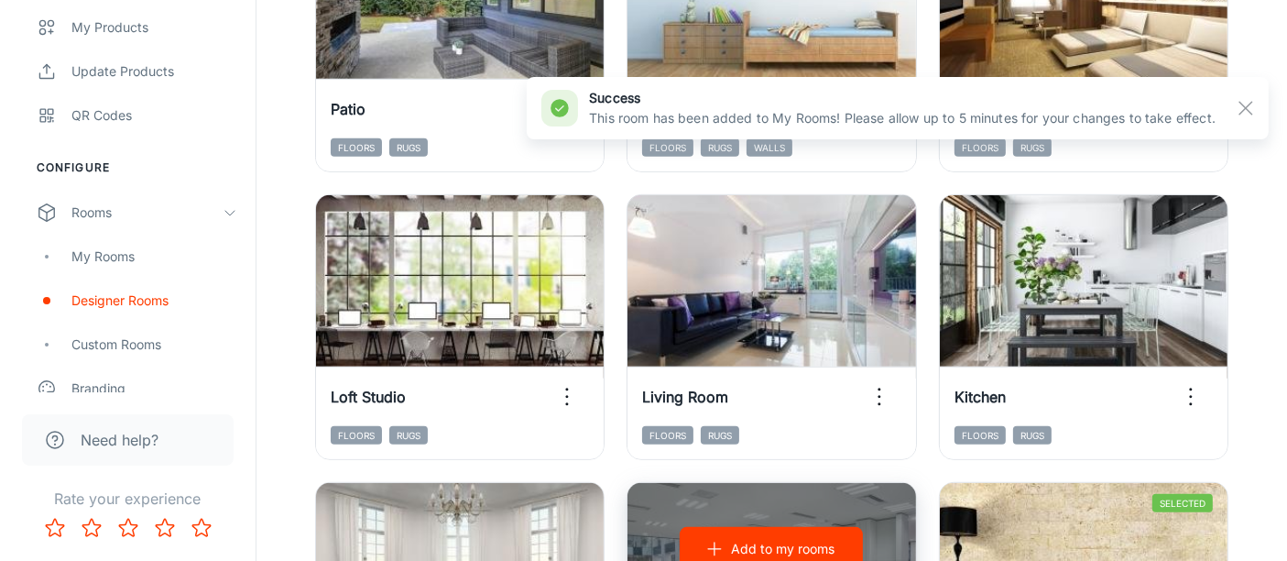
scroll to position [924, 0]
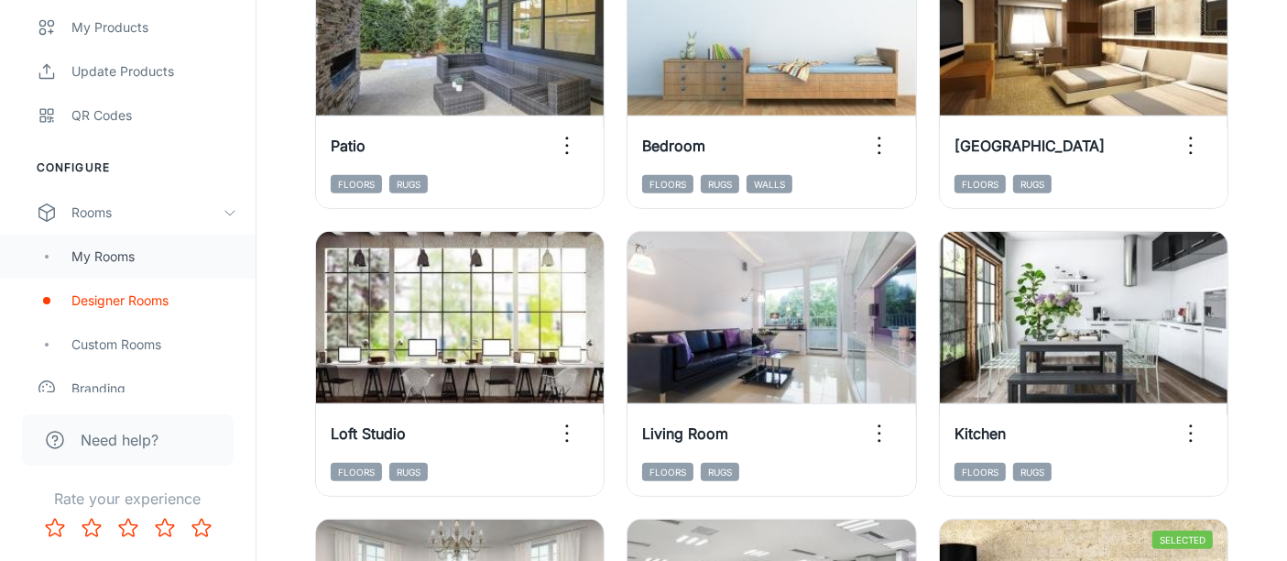
click at [107, 250] on div "My Rooms" at bounding box center [154, 256] width 166 height 20
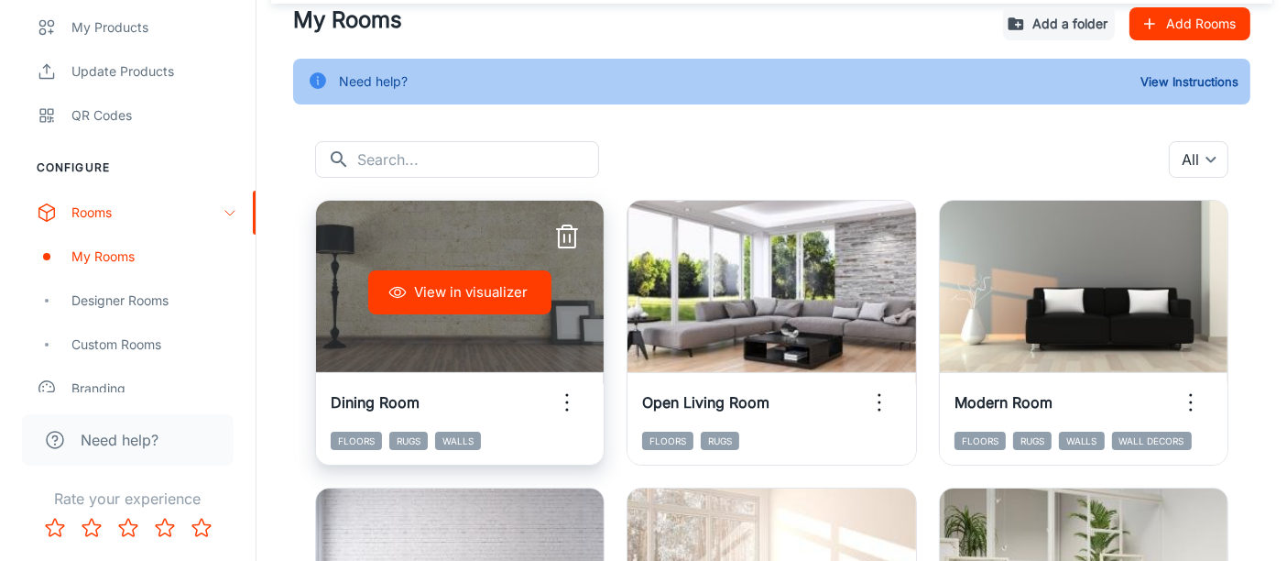
scroll to position [102, 0]
